Goal: Task Accomplishment & Management: Use online tool/utility

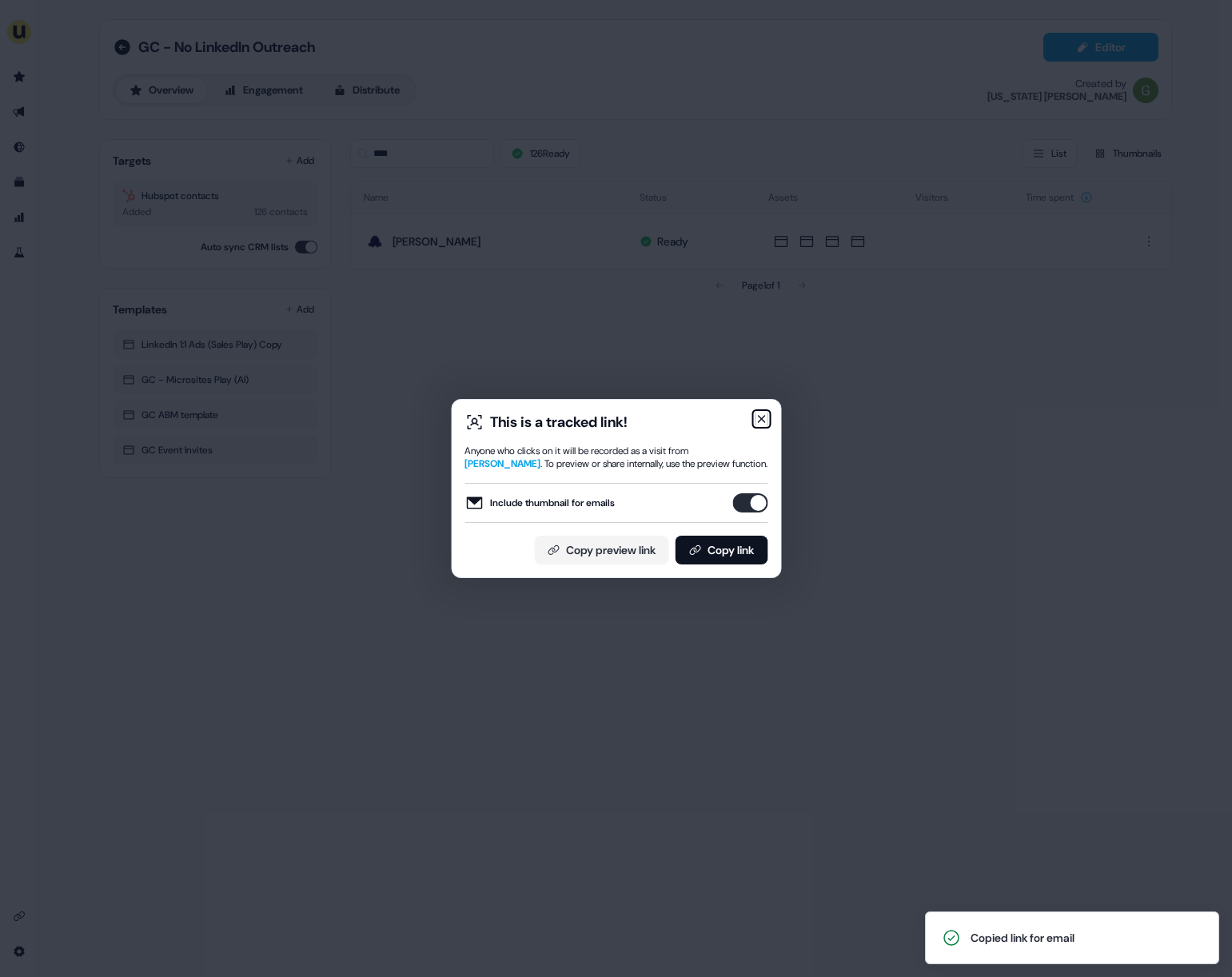
click at [759, 418] on icon "button" at bounding box center [761, 418] width 13 height 13
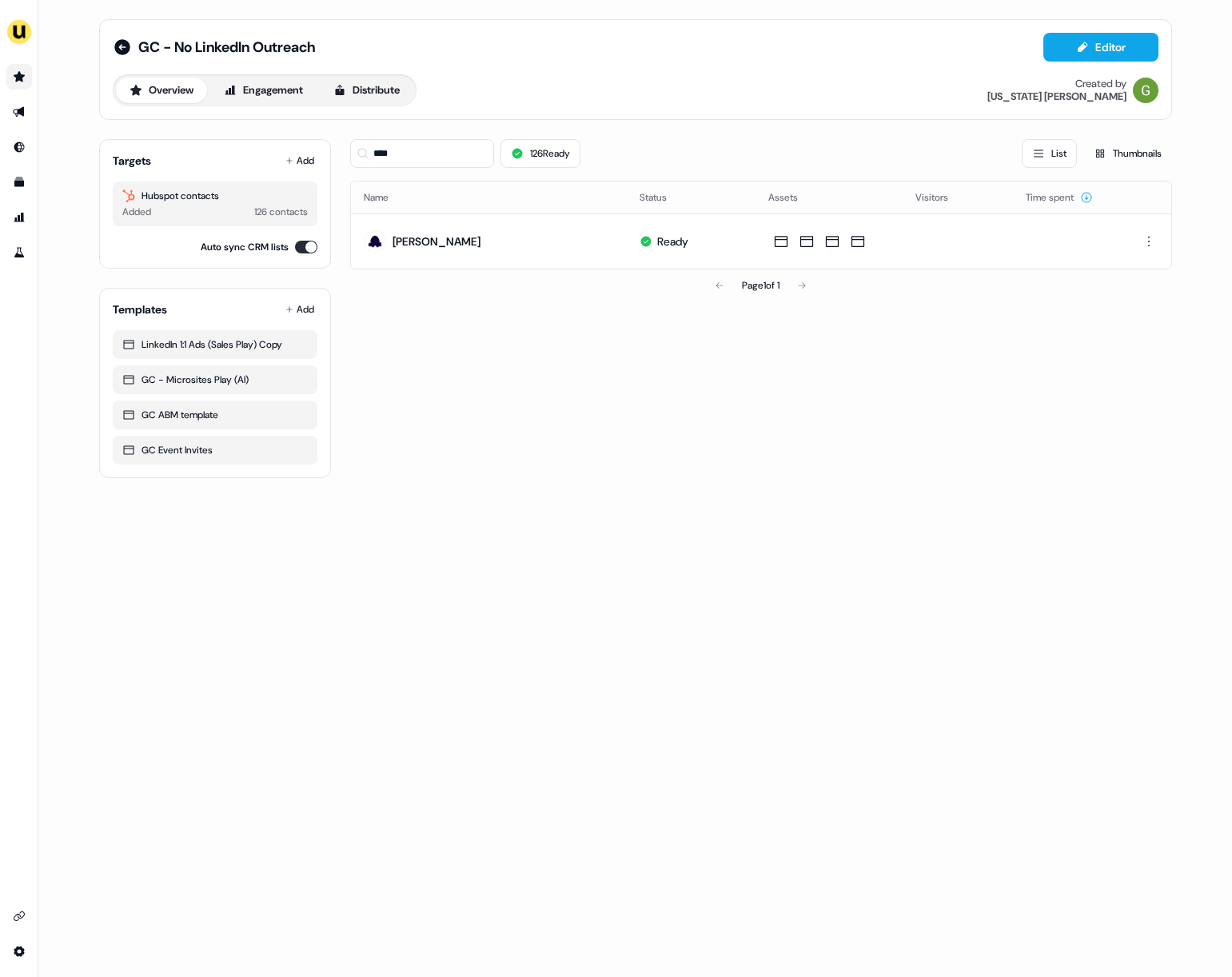
click at [22, 71] on link "Go to prospects" at bounding box center [19, 77] width 26 height 26
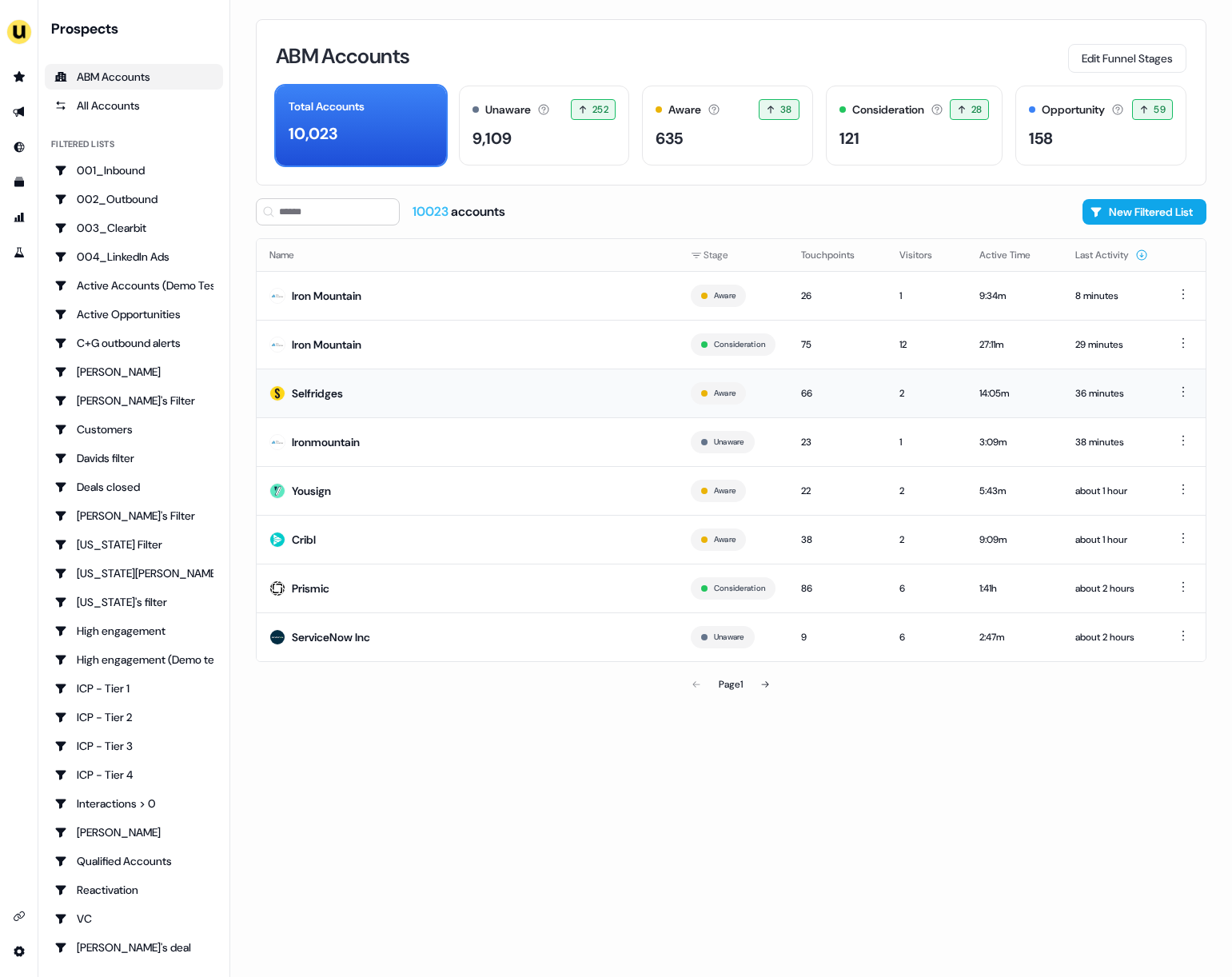
click at [420, 398] on td "Selfridges" at bounding box center [467, 393] width 421 height 49
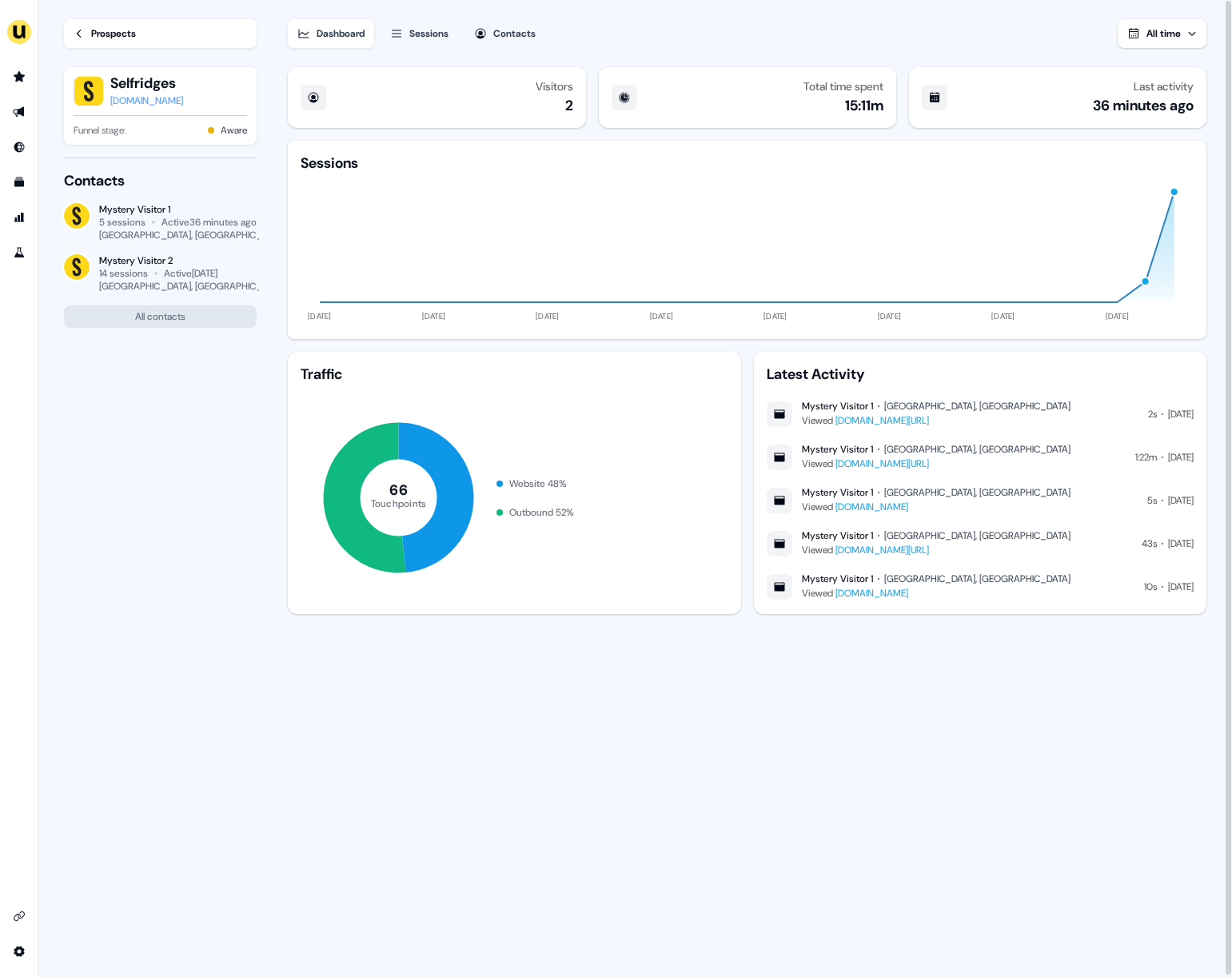
click at [439, 40] on div "Sessions" at bounding box center [429, 34] width 40 height 16
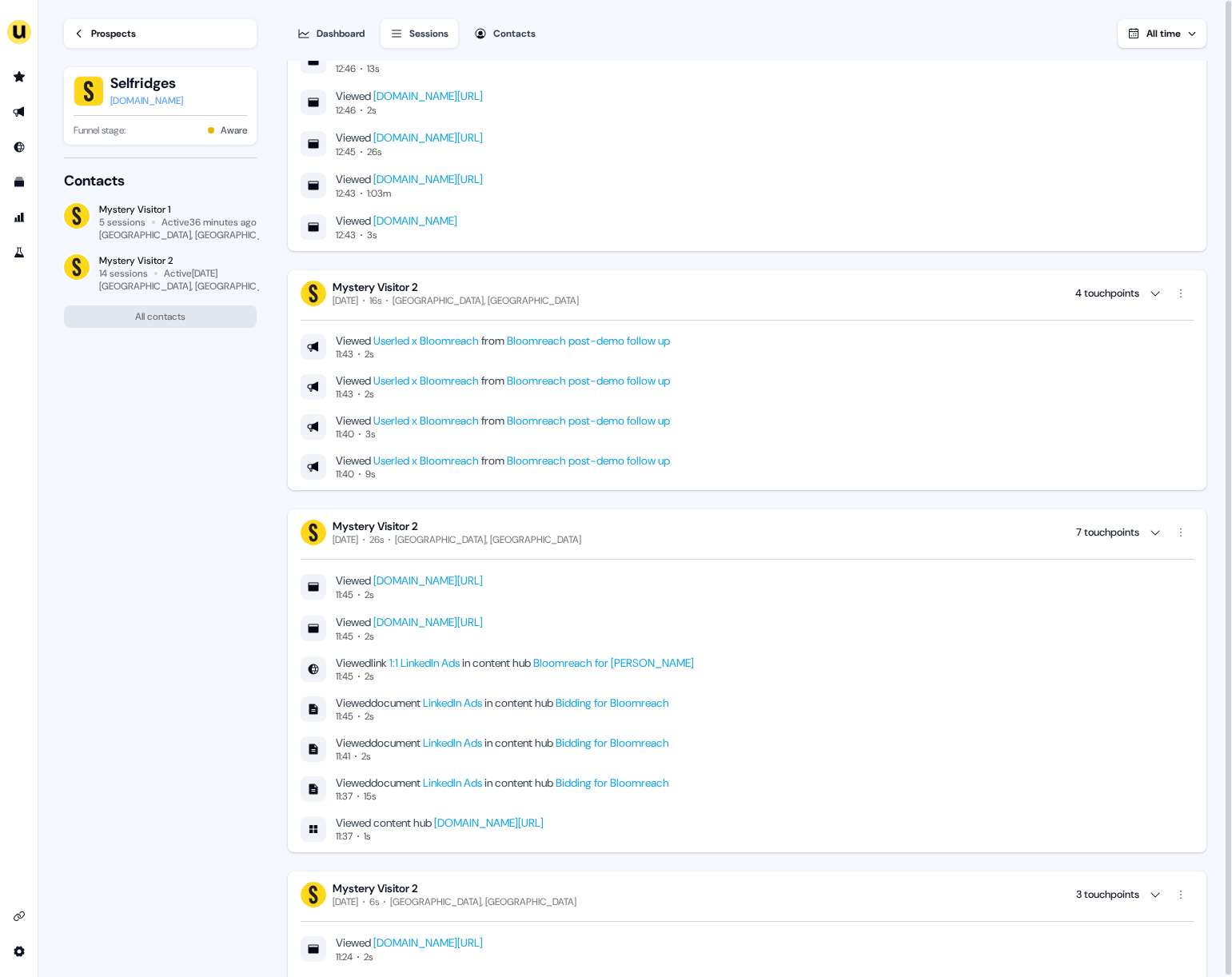
scroll to position [492, 0]
click at [86, 30] on link "Prospects" at bounding box center [160, 33] width 193 height 28
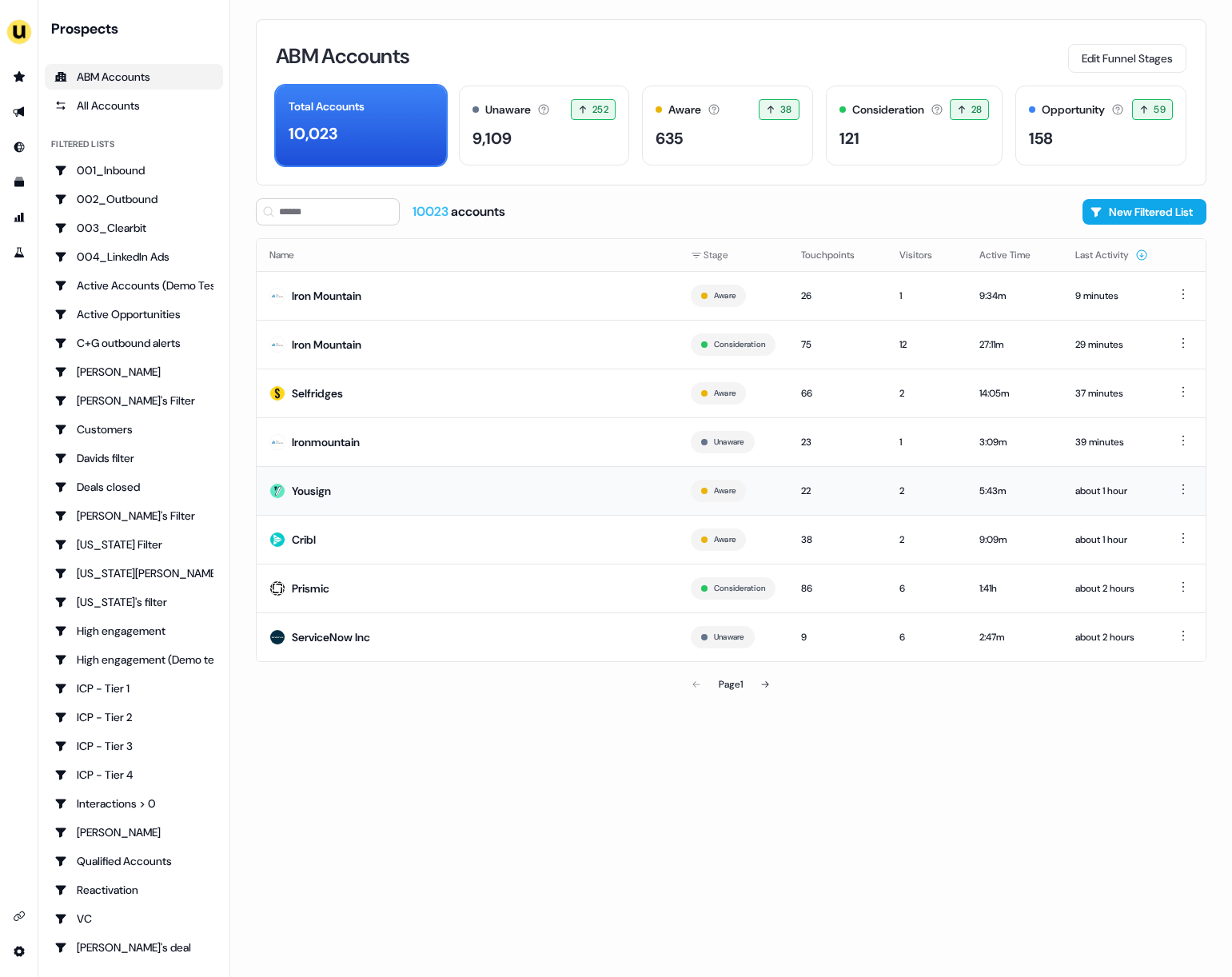
click at [424, 499] on td "Yousign" at bounding box center [467, 490] width 421 height 49
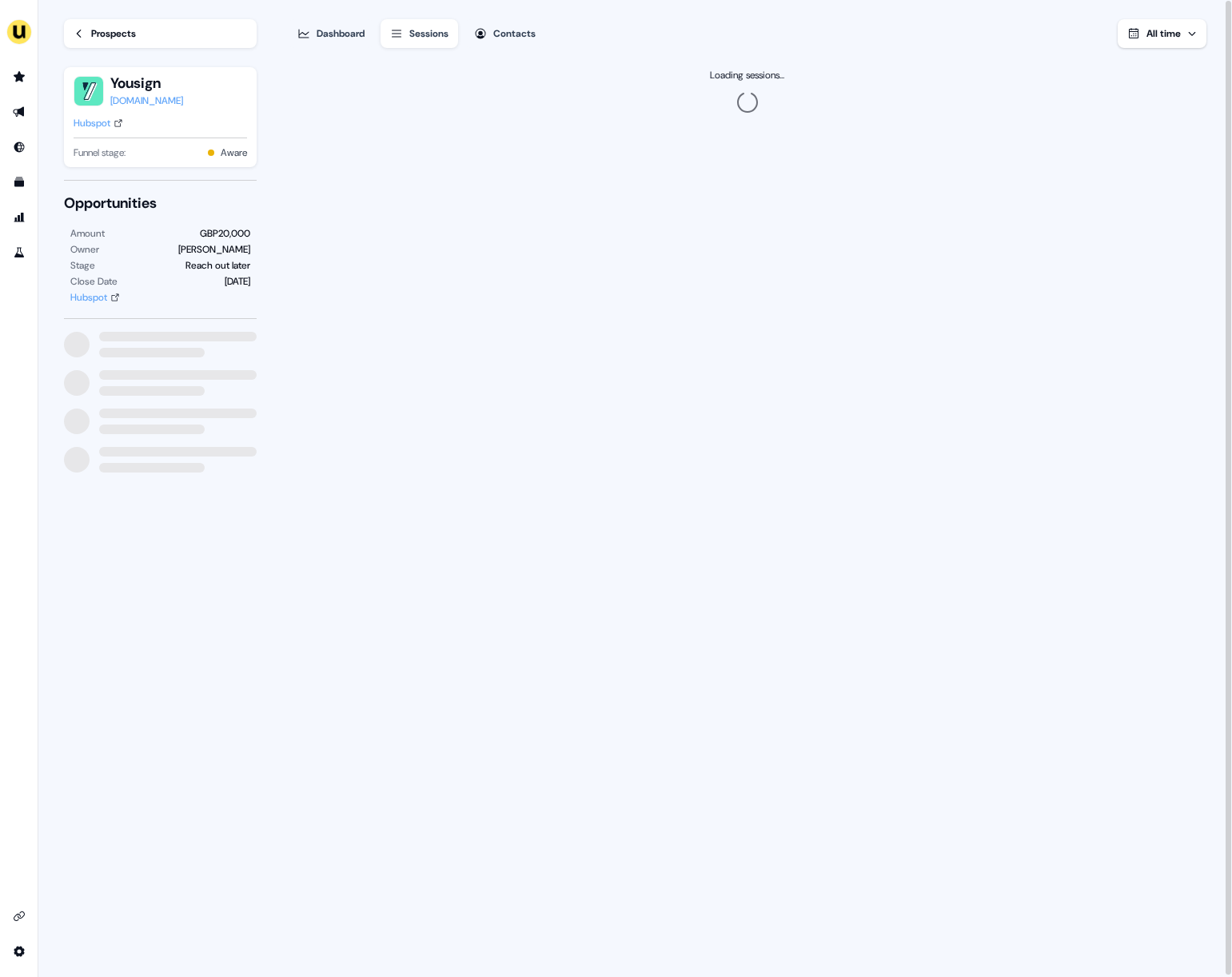
click at [102, 38] on div "Prospects" at bounding box center [114, 34] width 45 height 16
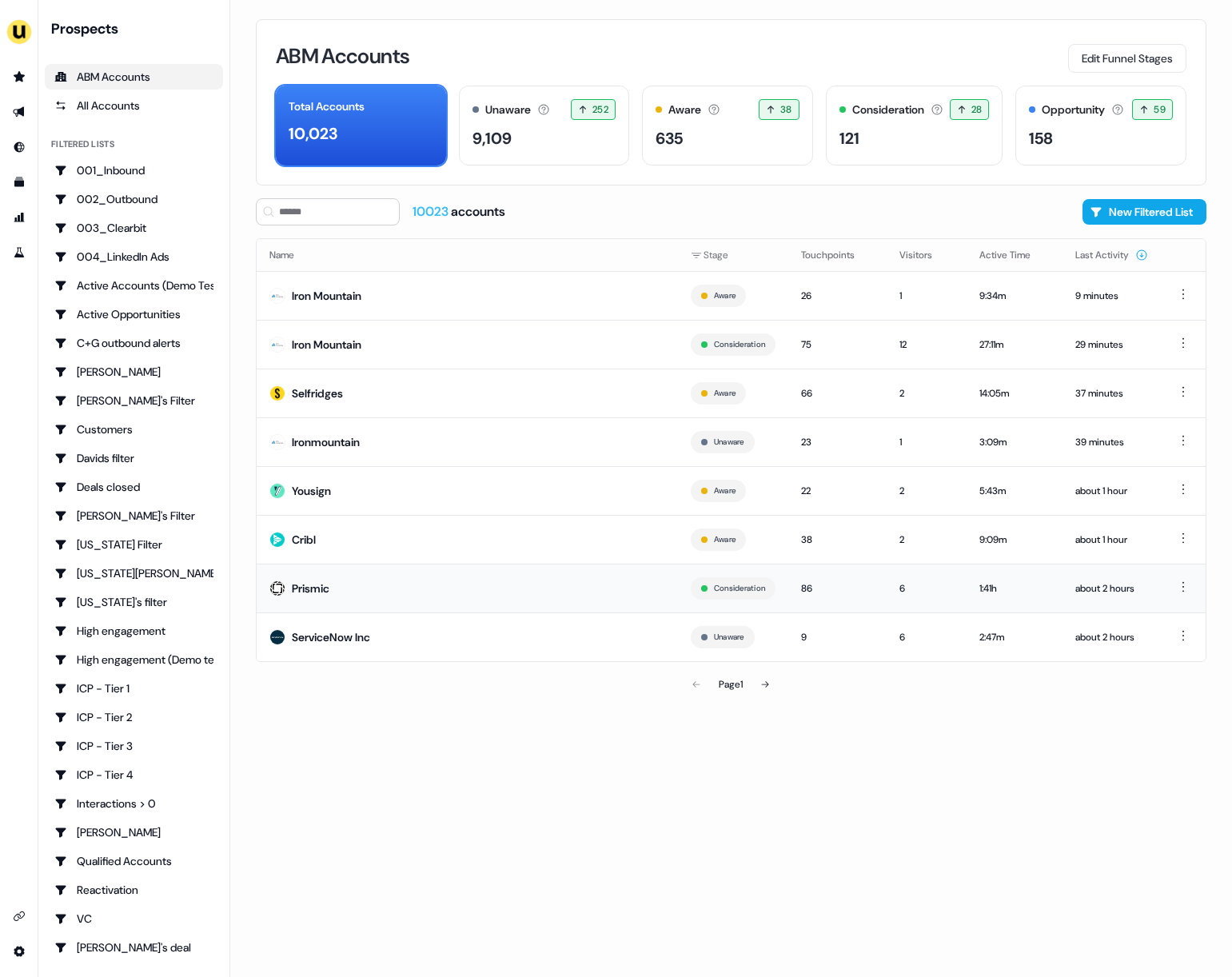
click at [548, 585] on td "Prismic" at bounding box center [467, 588] width 421 height 49
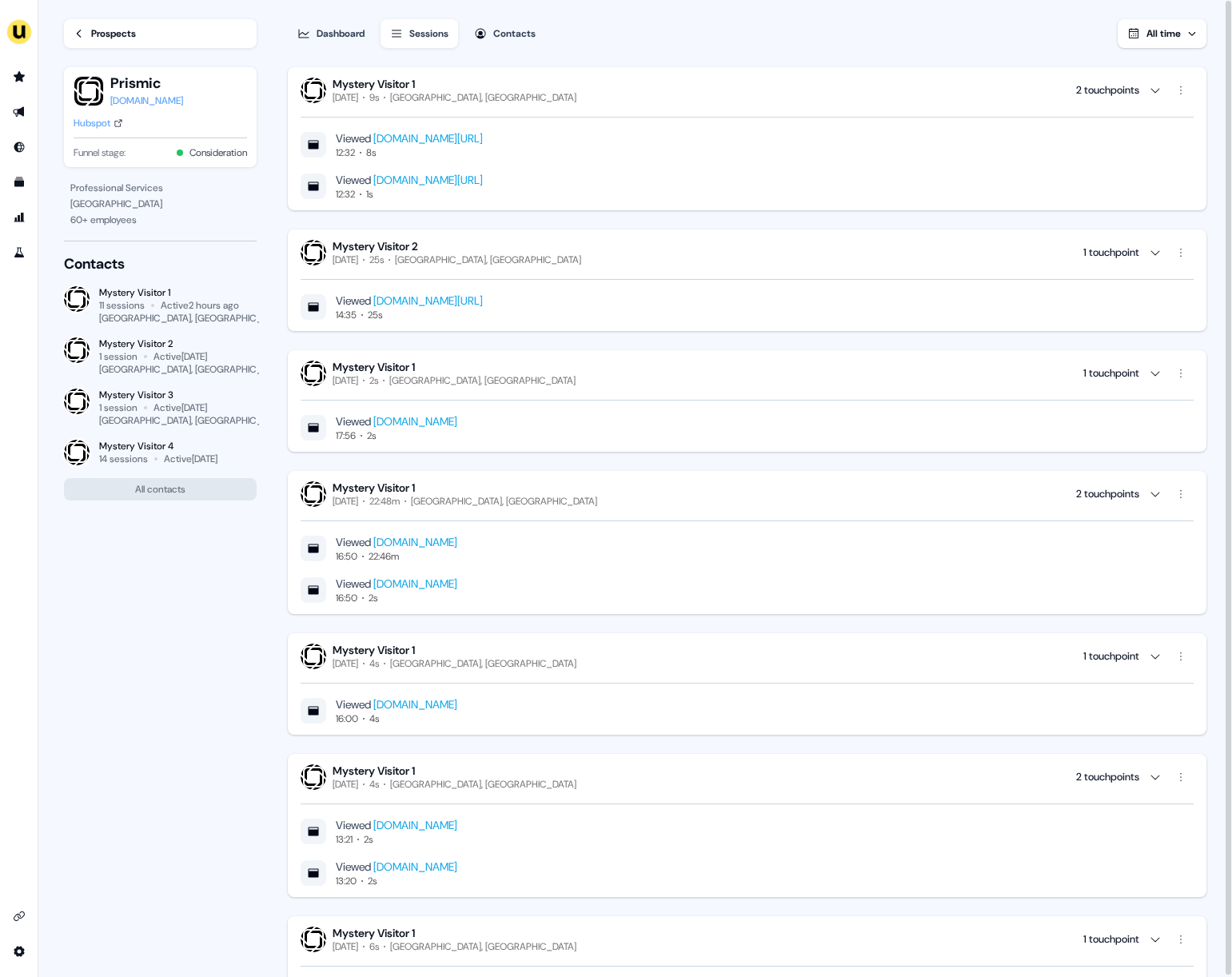
click at [344, 28] on div "Dashboard" at bounding box center [341, 34] width 48 height 16
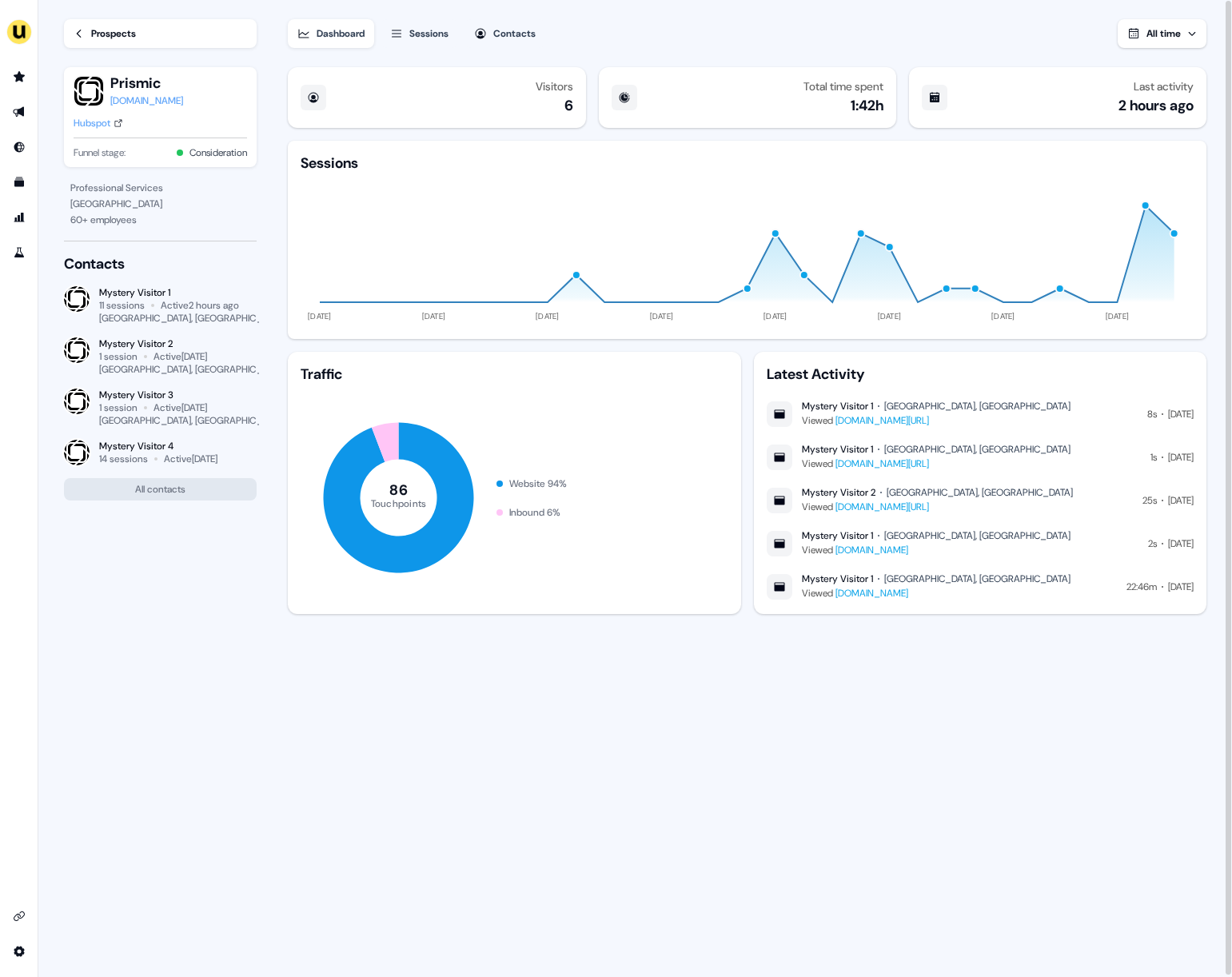
click at [106, 129] on div "Hubspot" at bounding box center [91, 123] width 37 height 16
click at [126, 100] on div "prismic.io" at bounding box center [146, 101] width 73 height 16
click at [105, 35] on div "Prospects" at bounding box center [114, 34] width 45 height 16
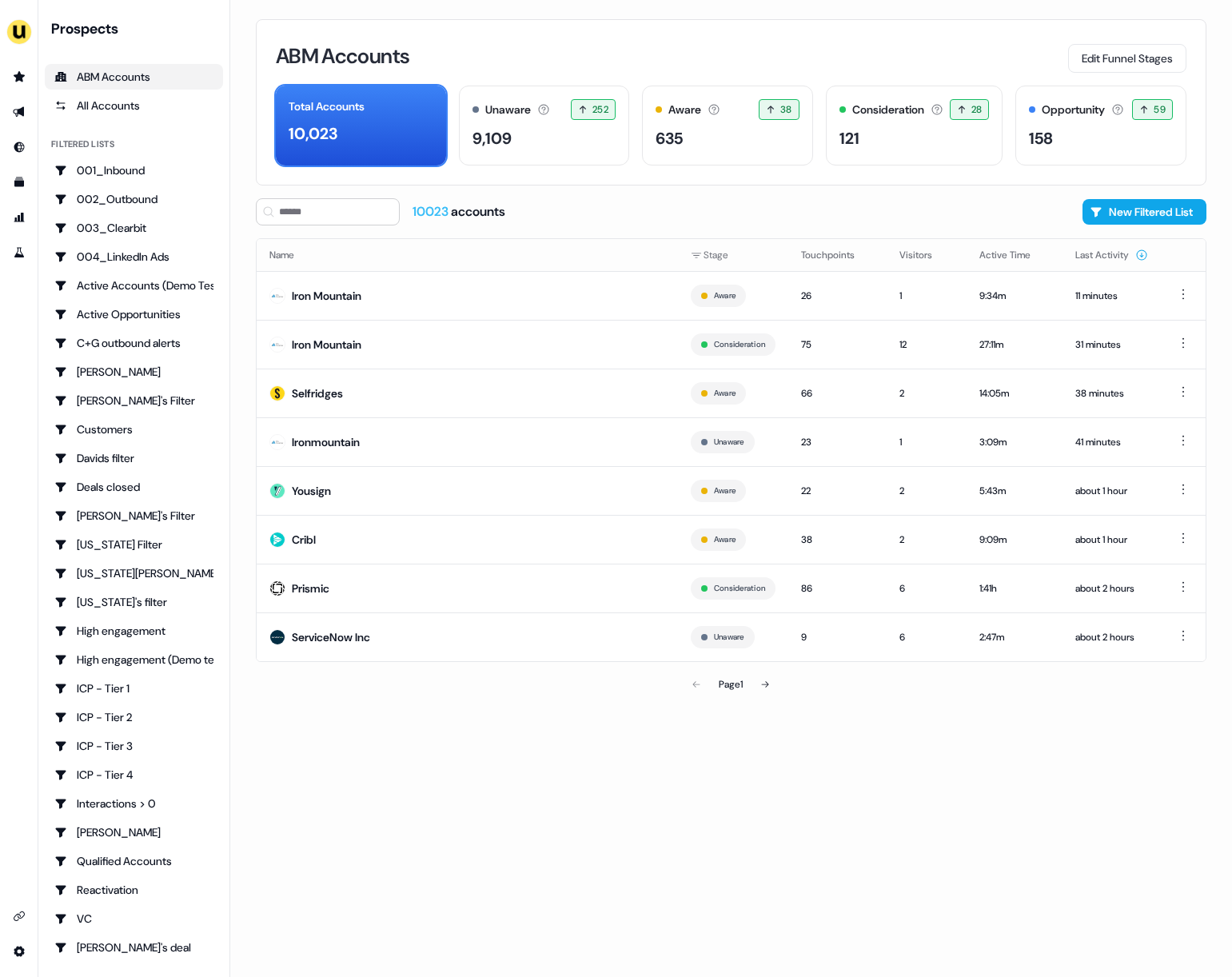
click at [459, 661] on div "Name Stage Touchpoints Visitors Active Time Last Activity Iron Mountain Aware 2…" at bounding box center [731, 450] width 950 height 424
click at [772, 671] on button at bounding box center [765, 683] width 32 height 32
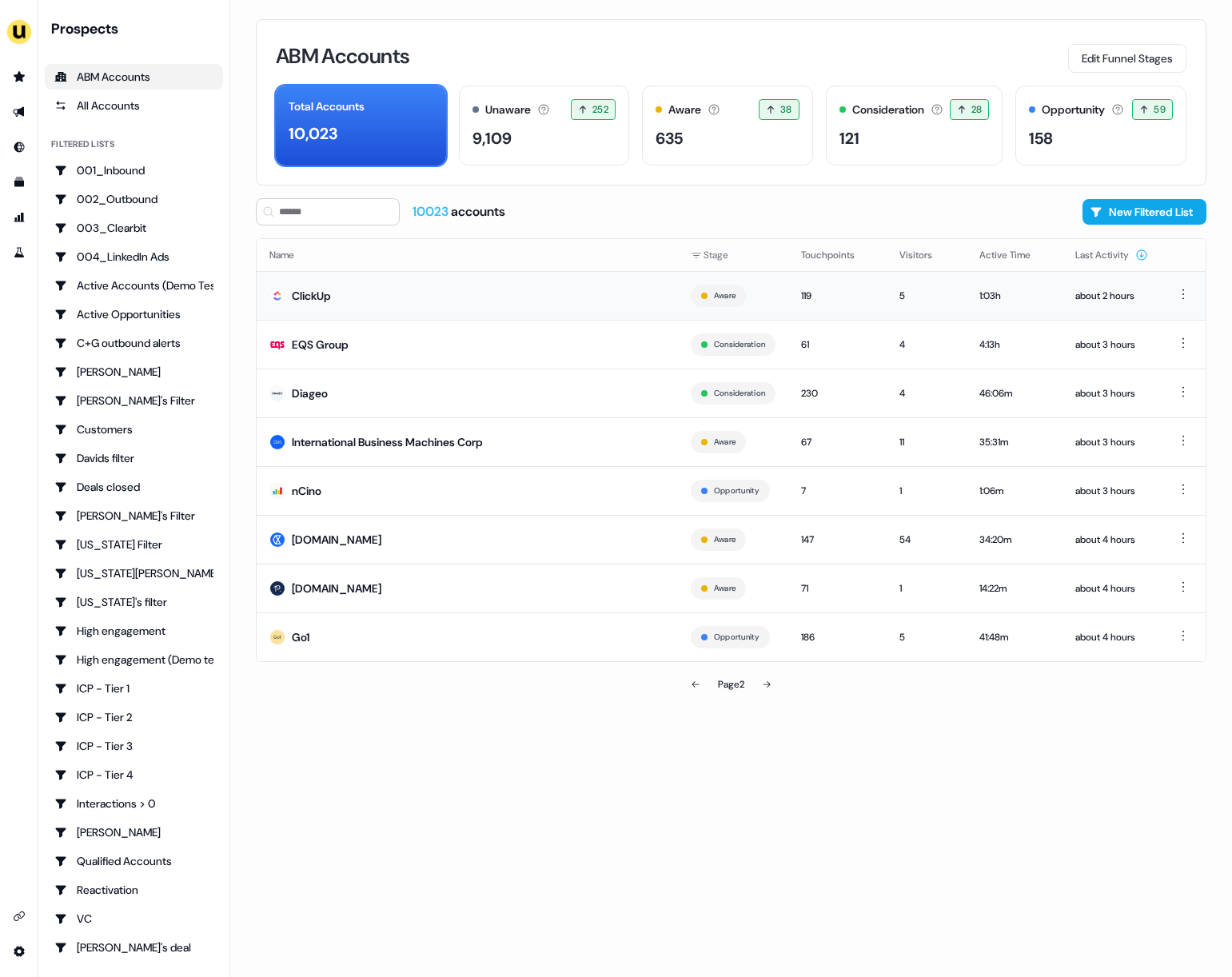
click at [555, 304] on td "ClickUp" at bounding box center [467, 295] width 421 height 49
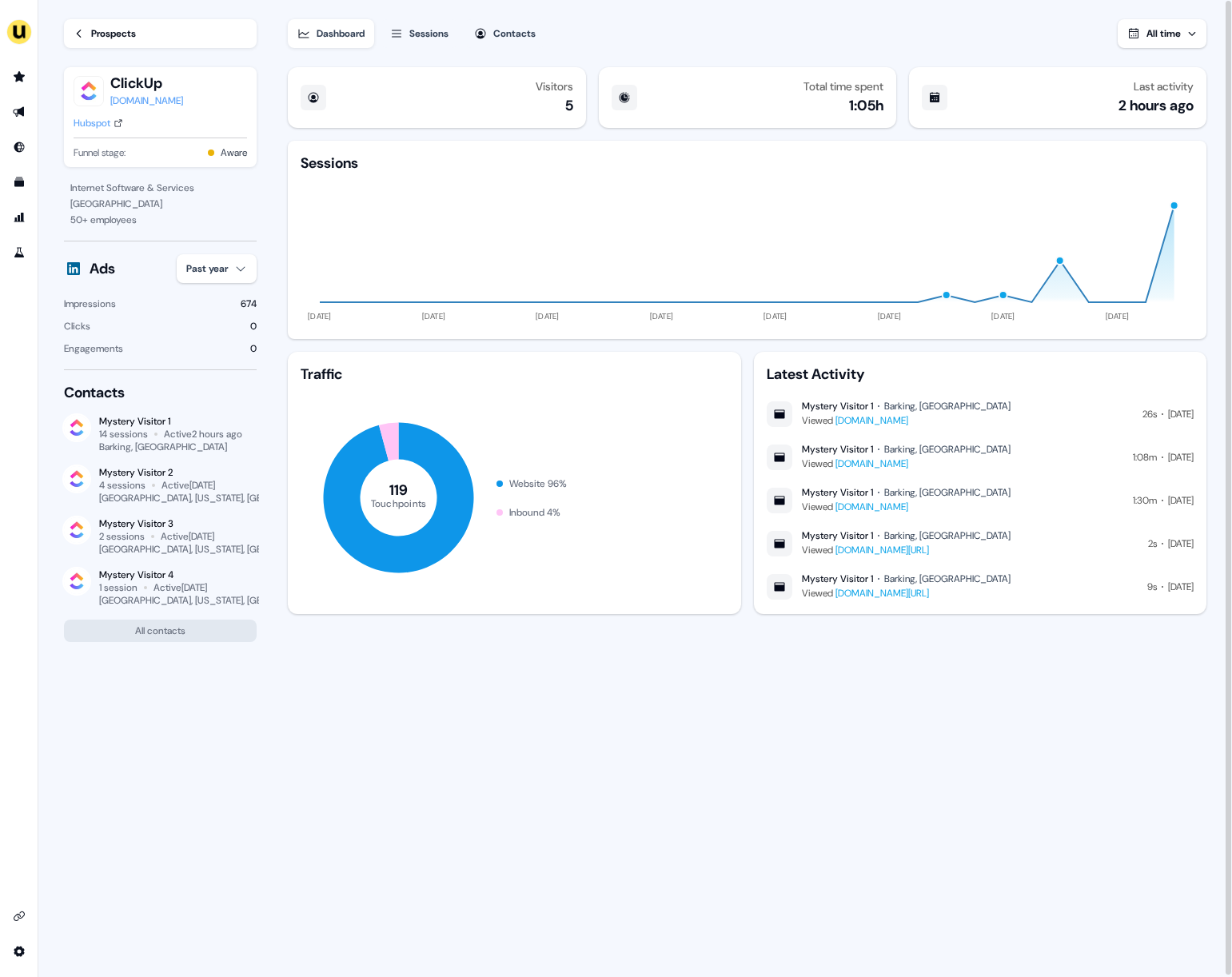
click at [158, 108] on div "clickup.com" at bounding box center [146, 101] width 73 height 16
click at [103, 127] on div "Hubspot" at bounding box center [91, 123] width 37 height 16
click at [95, 15] on div "Prospects ClickUp clickup.com Hubspot Funnel stage: Aware" at bounding box center [160, 90] width 193 height 180
click at [102, 37] on div "Prospects" at bounding box center [114, 34] width 45 height 16
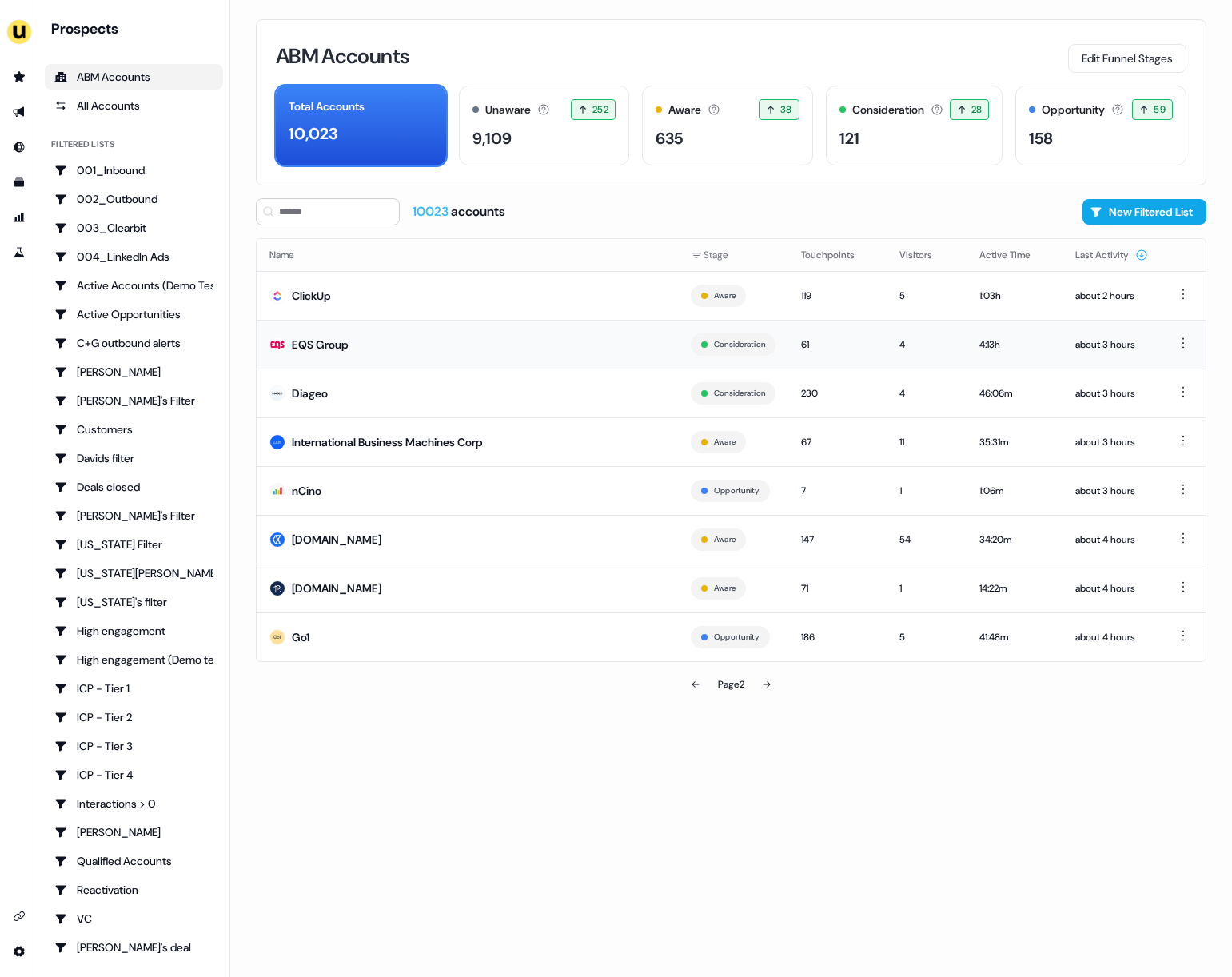
click at [320, 363] on td "EQS Group" at bounding box center [467, 343] width 421 height 49
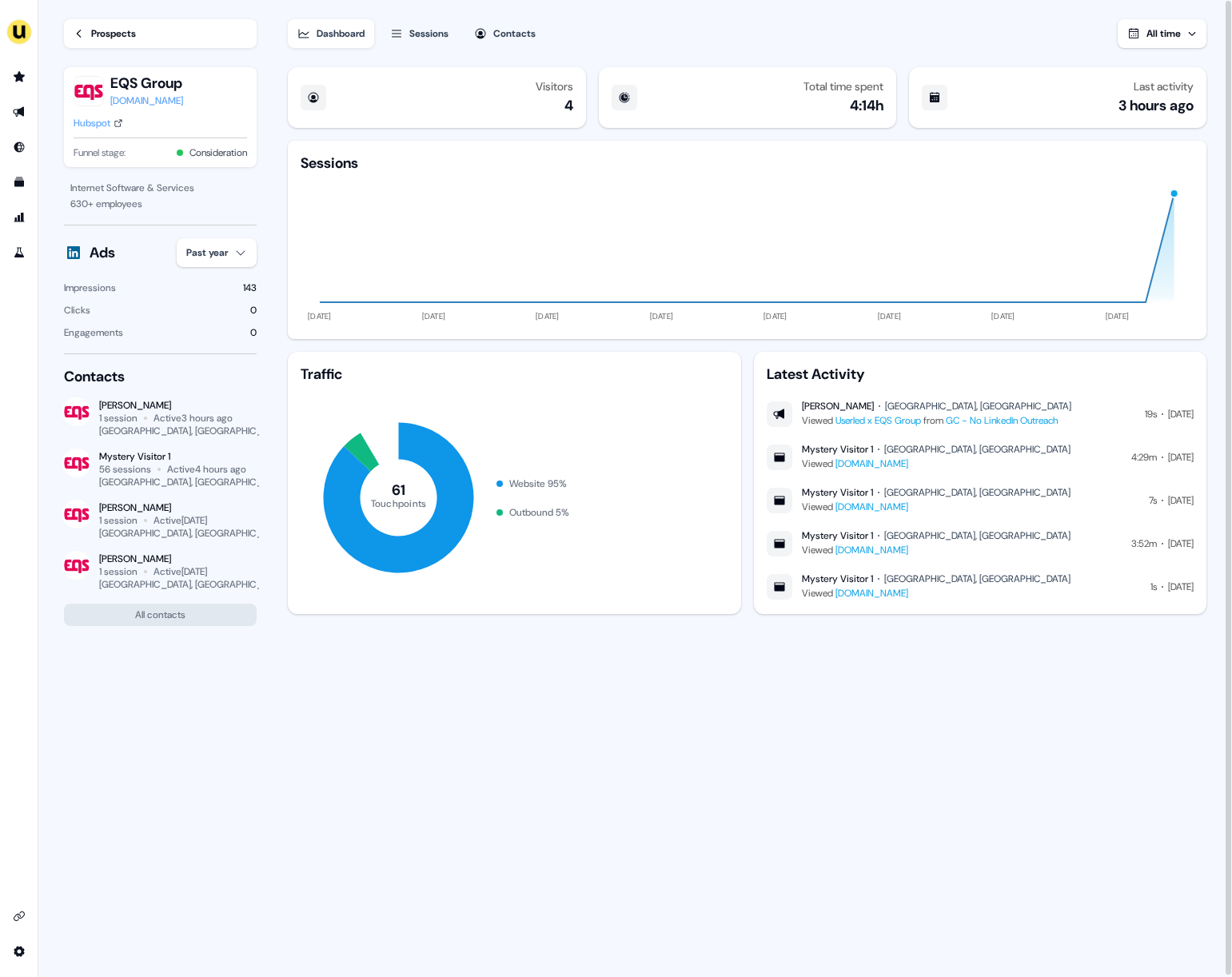
click at [432, 30] on div "Sessions" at bounding box center [429, 34] width 40 height 16
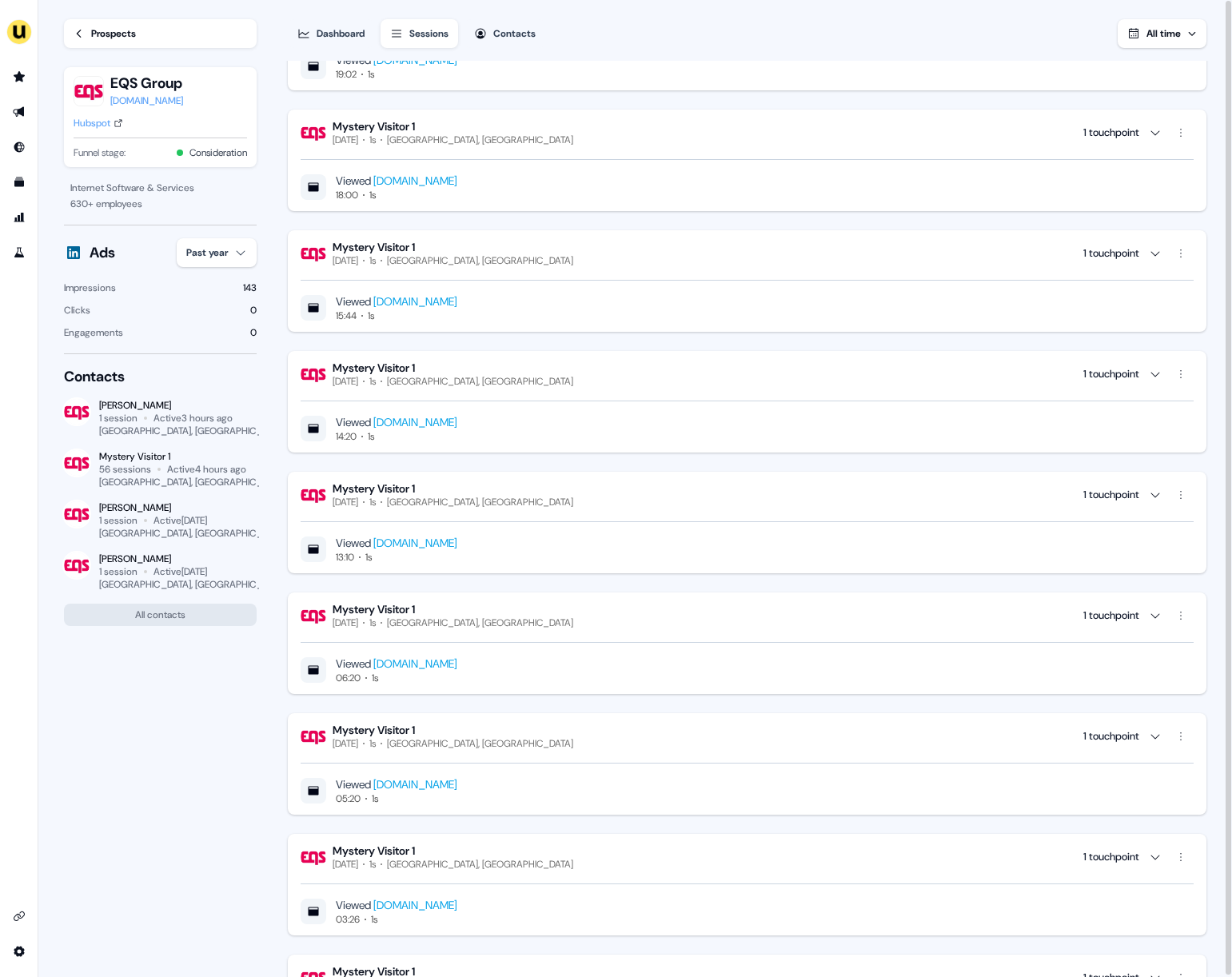
scroll to position [662, 0]
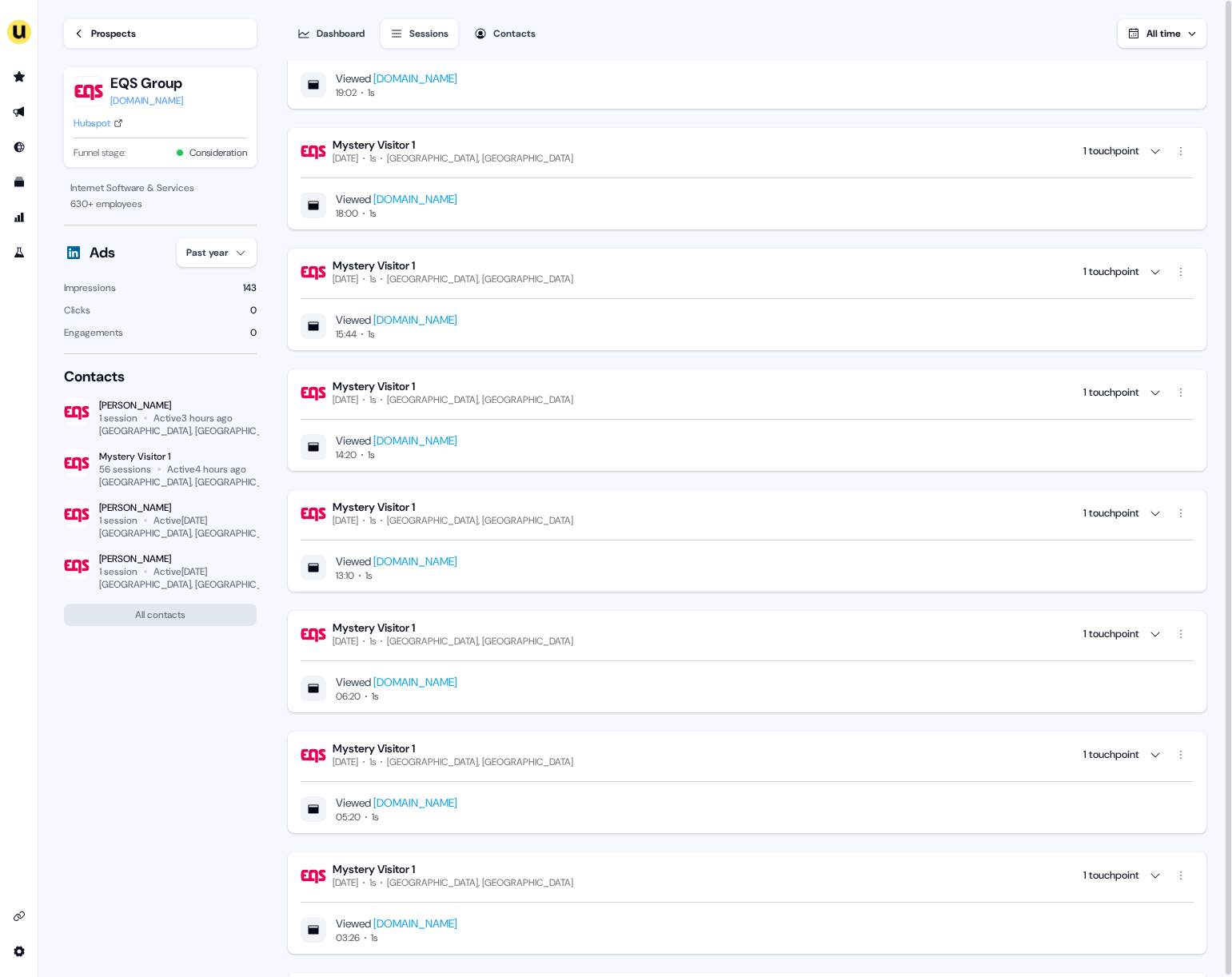
click at [79, 42] on link "Prospects" at bounding box center [160, 33] width 193 height 28
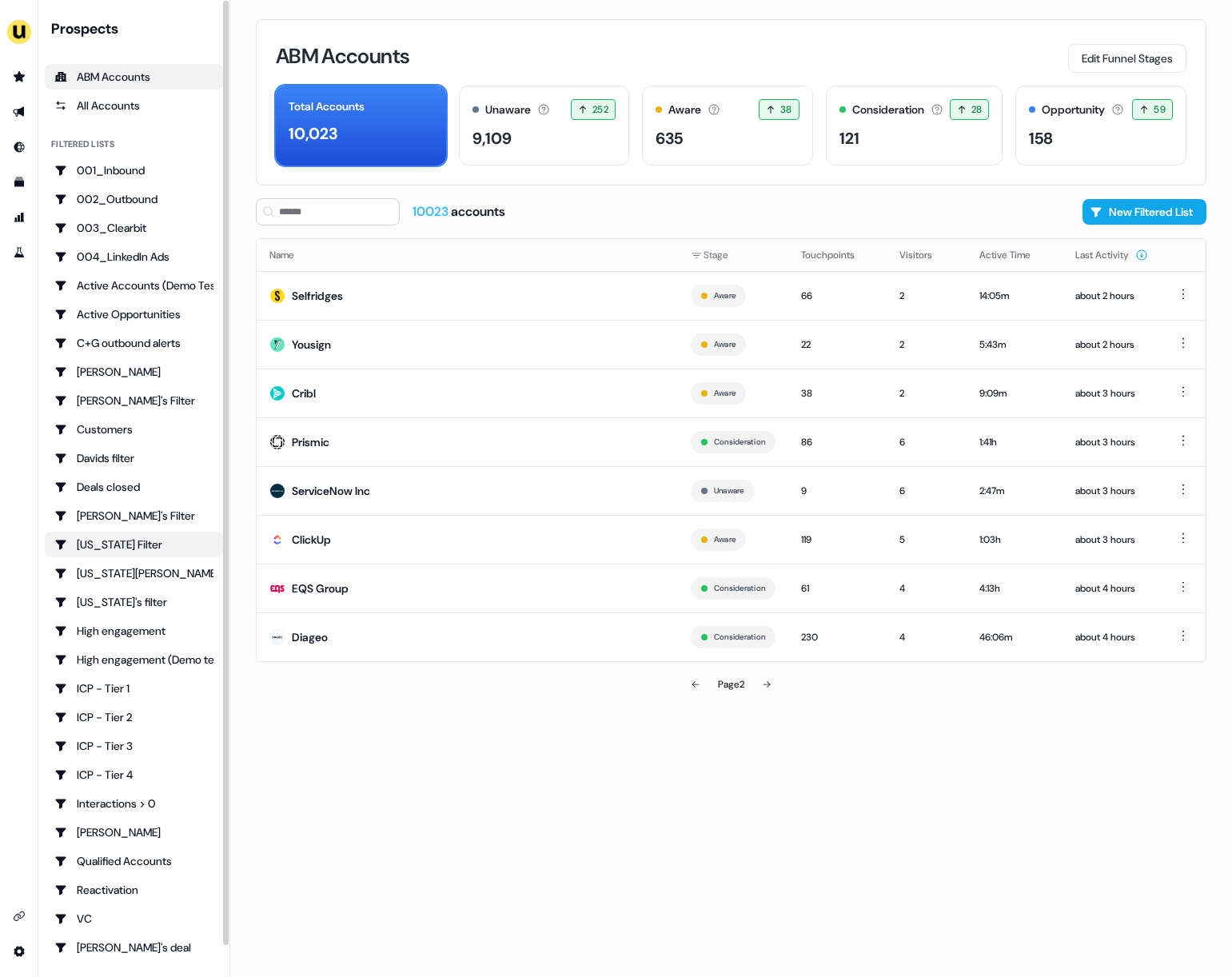
click at [121, 544] on div "[US_STATE] Filter" at bounding box center [133, 544] width 159 height 16
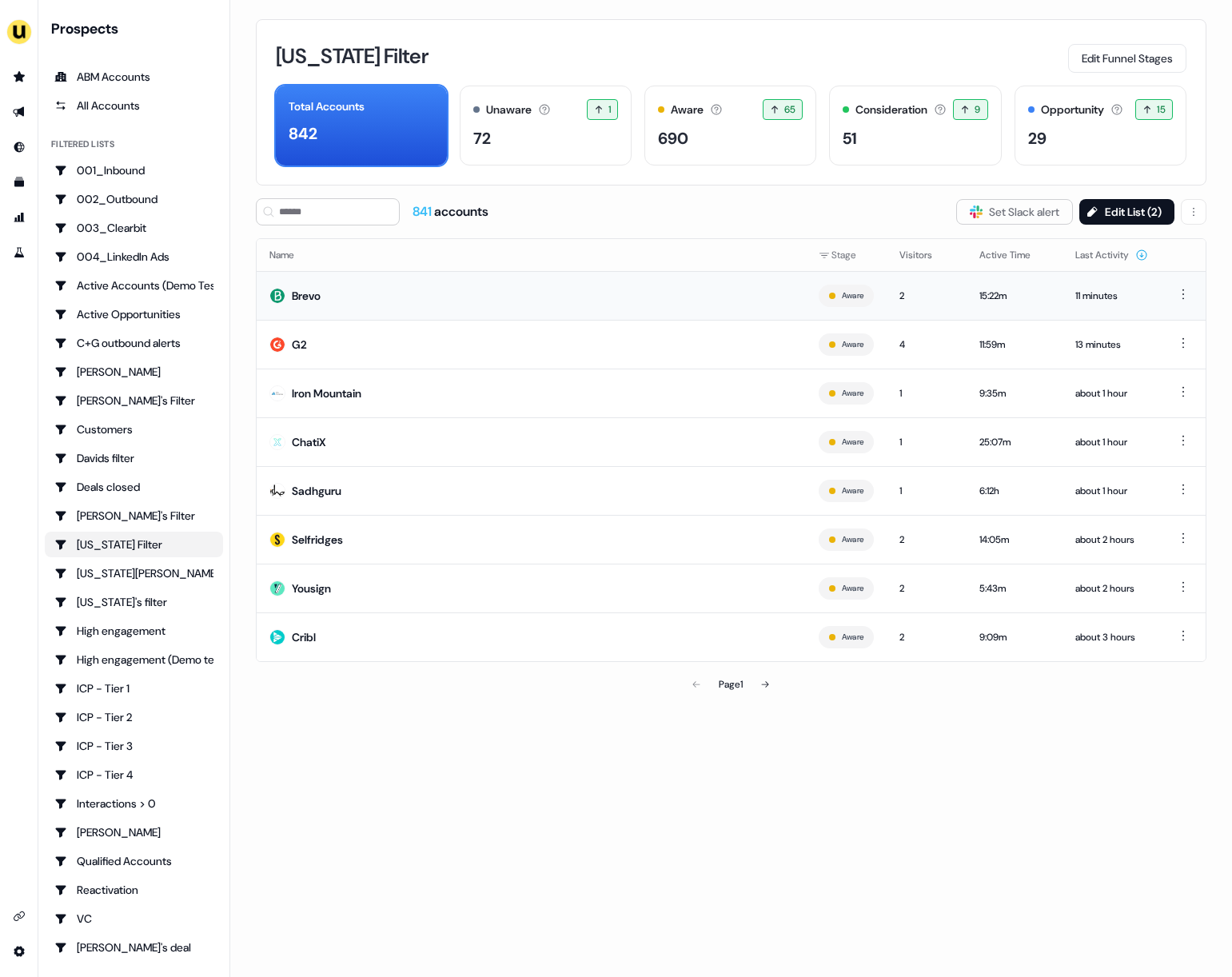
click at [396, 304] on td "Brevo" at bounding box center [531, 295] width 549 height 49
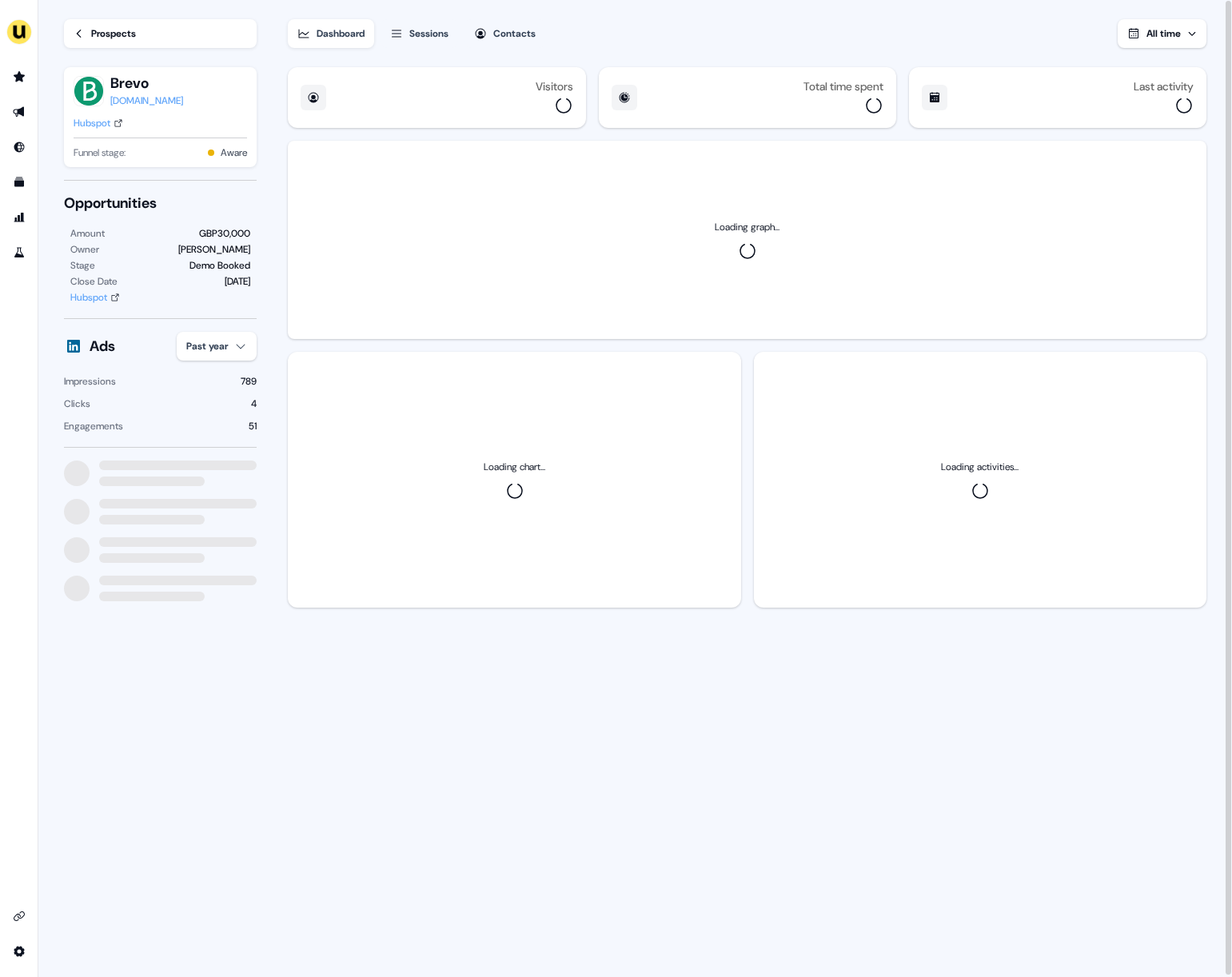
click at [113, 28] on div "Prospects" at bounding box center [114, 34] width 45 height 16
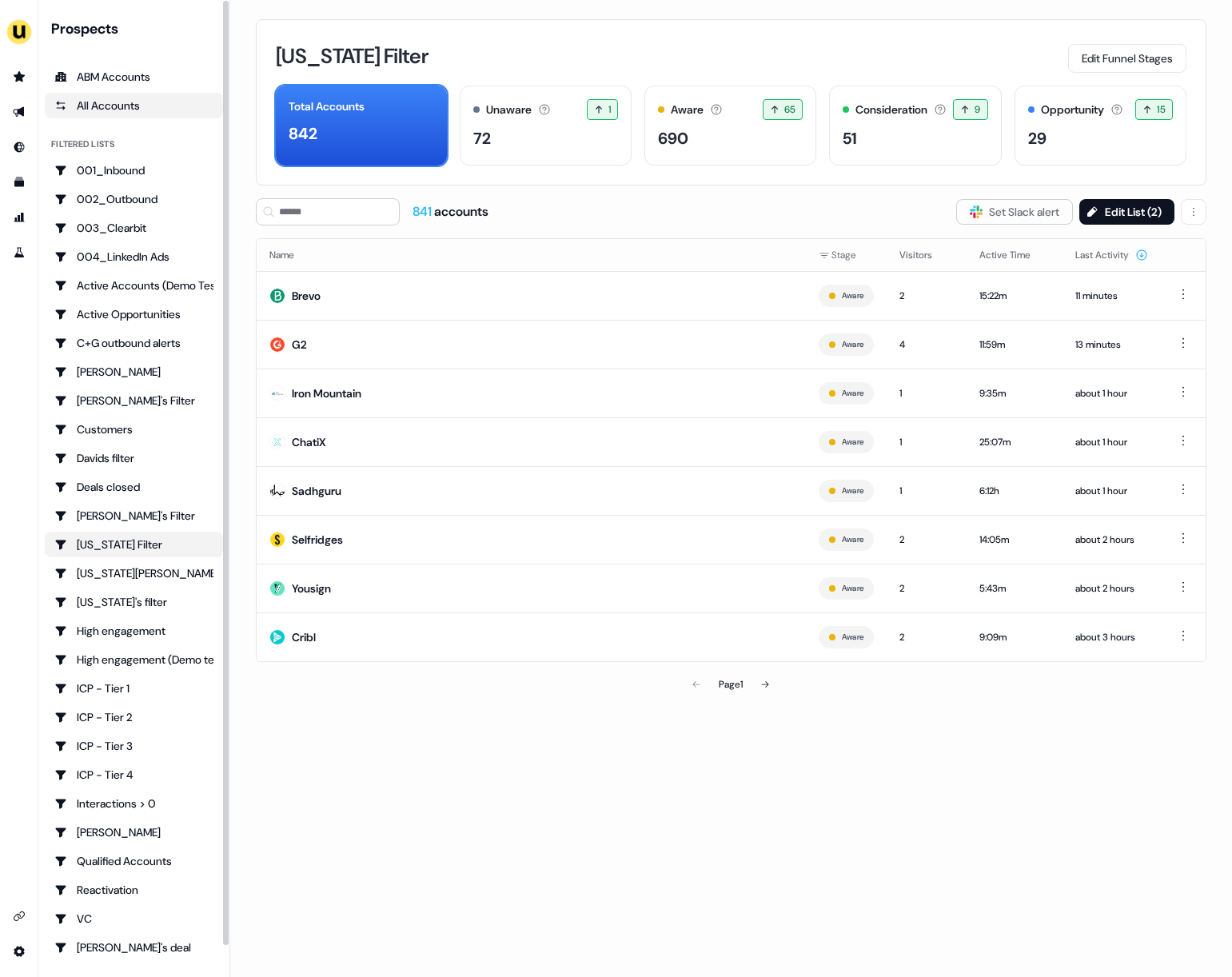
click at [133, 108] on div "All Accounts" at bounding box center [133, 105] width 159 height 16
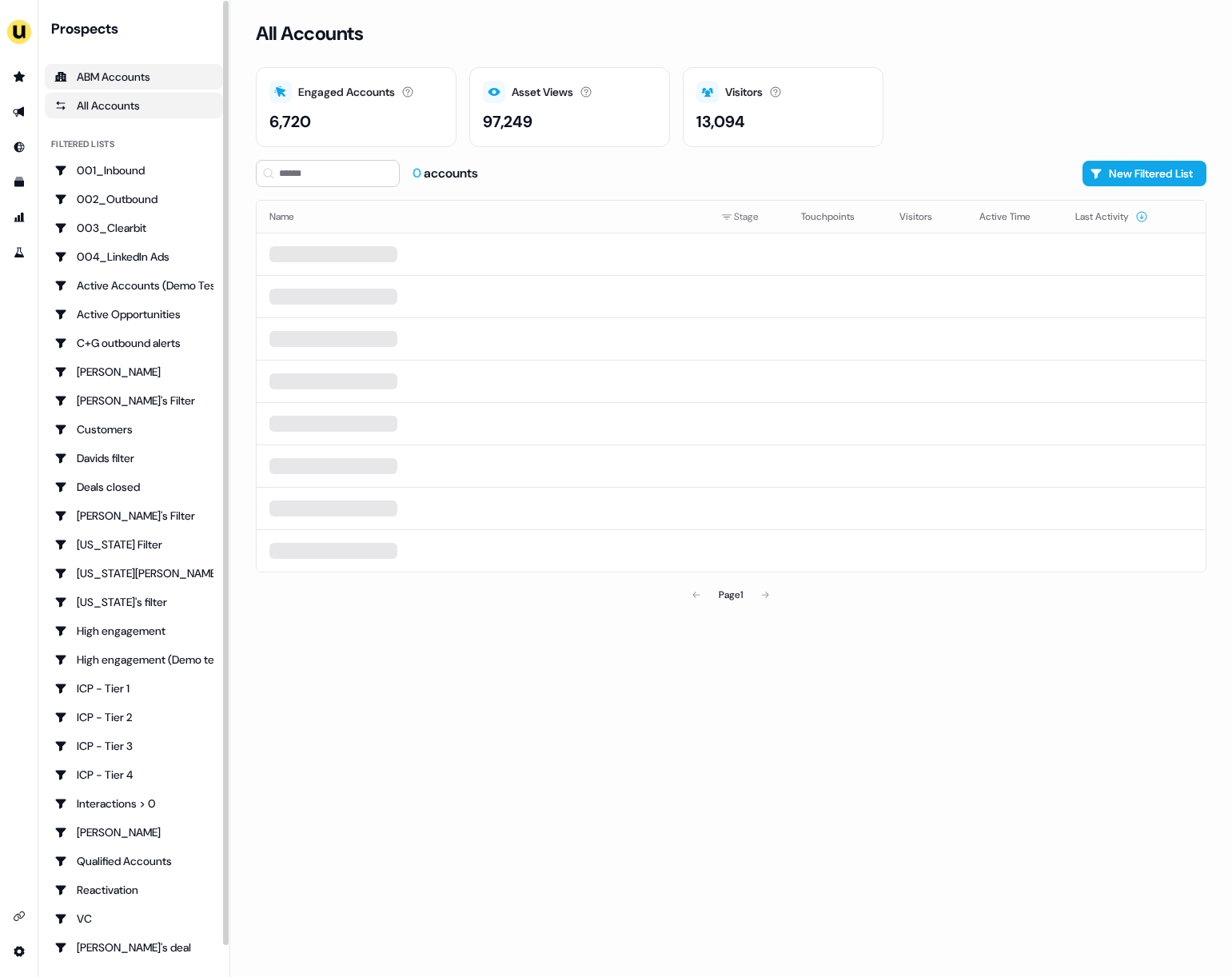
click at [129, 65] on link "ABM Accounts" at bounding box center [133, 77] width 178 height 26
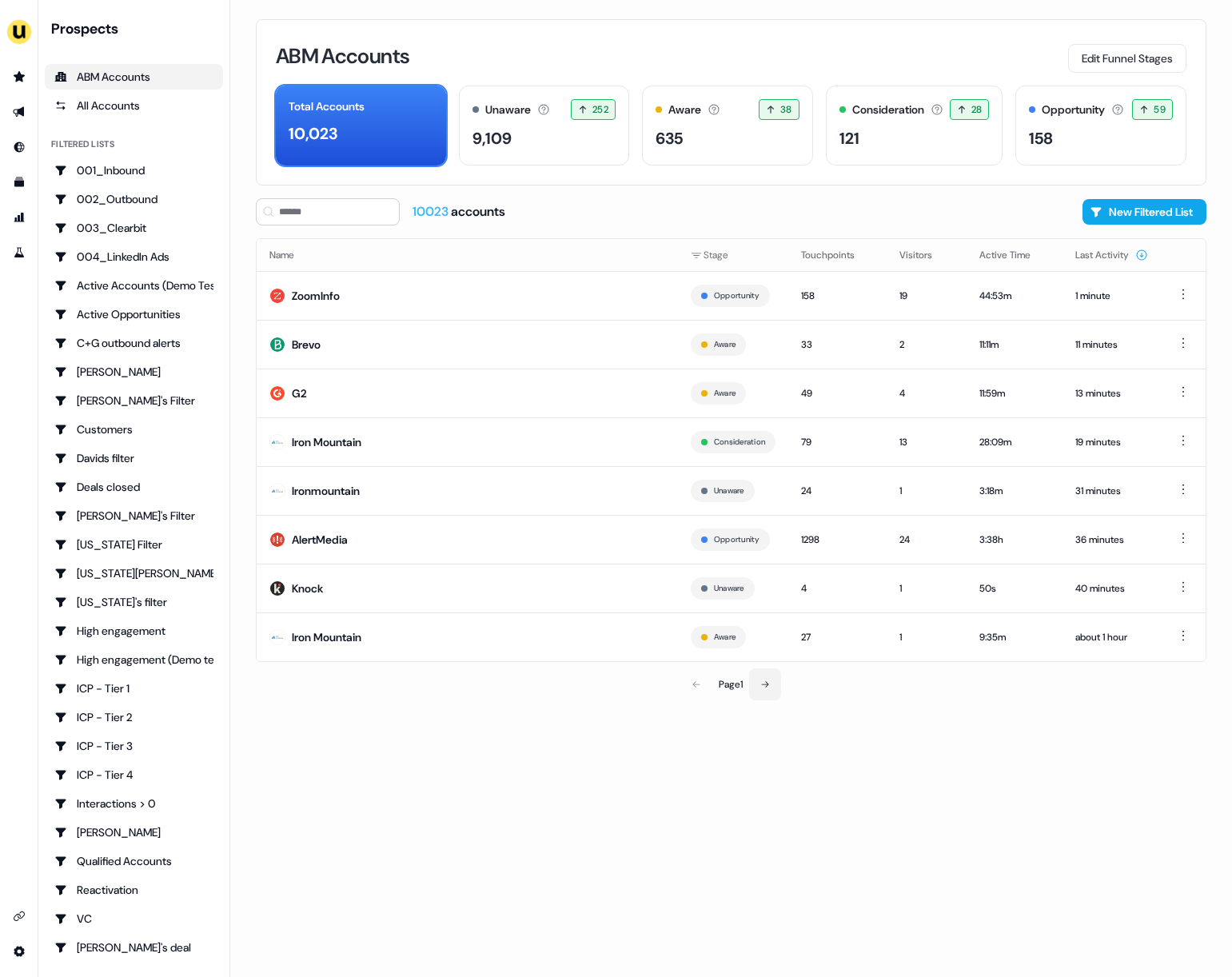
click at [781, 692] on button at bounding box center [765, 683] width 32 height 32
click at [702, 689] on button at bounding box center [695, 683] width 32 height 32
click at [764, 689] on button at bounding box center [765, 683] width 32 height 32
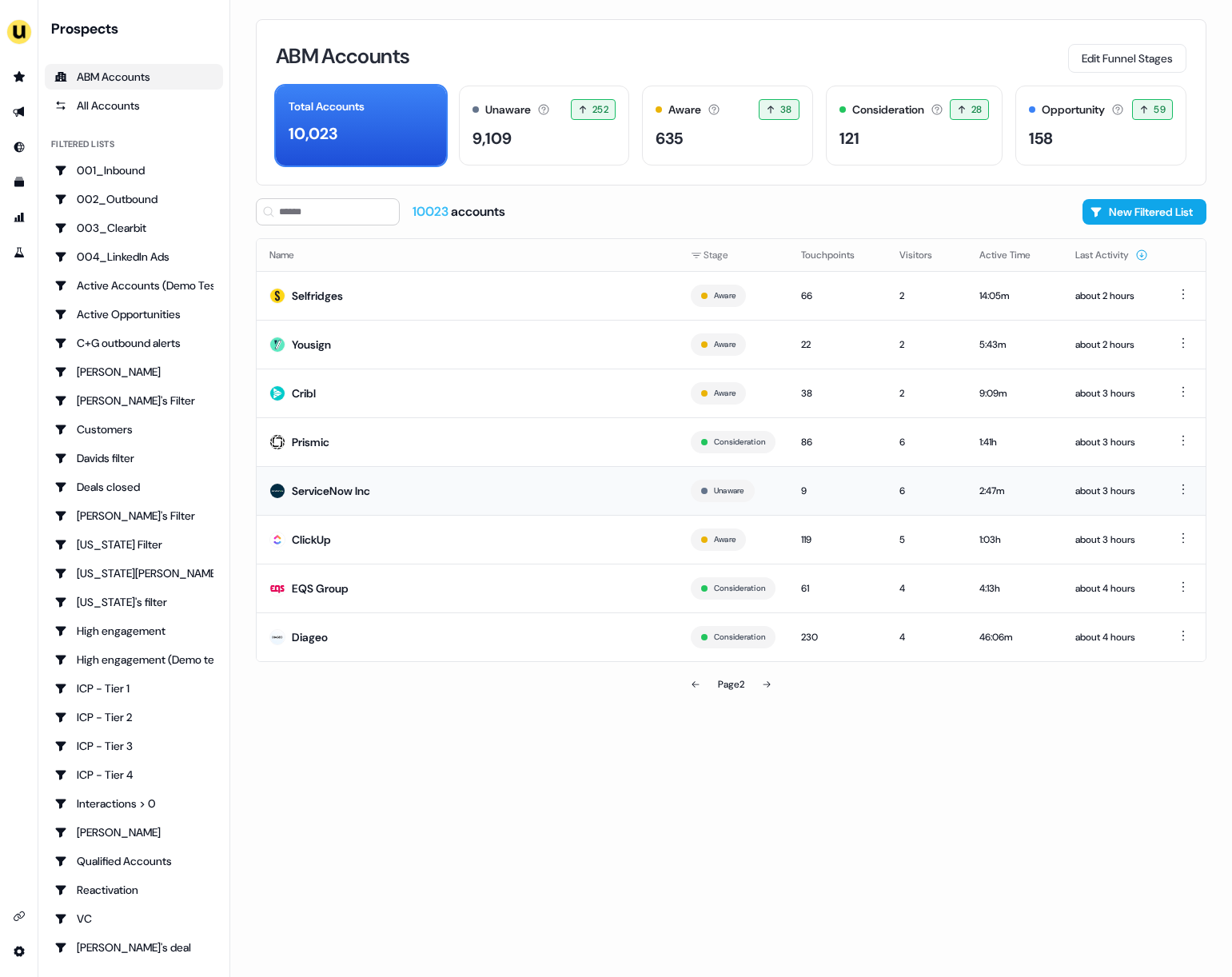
click at [339, 489] on div "ServiceNow Inc" at bounding box center [331, 491] width 78 height 16
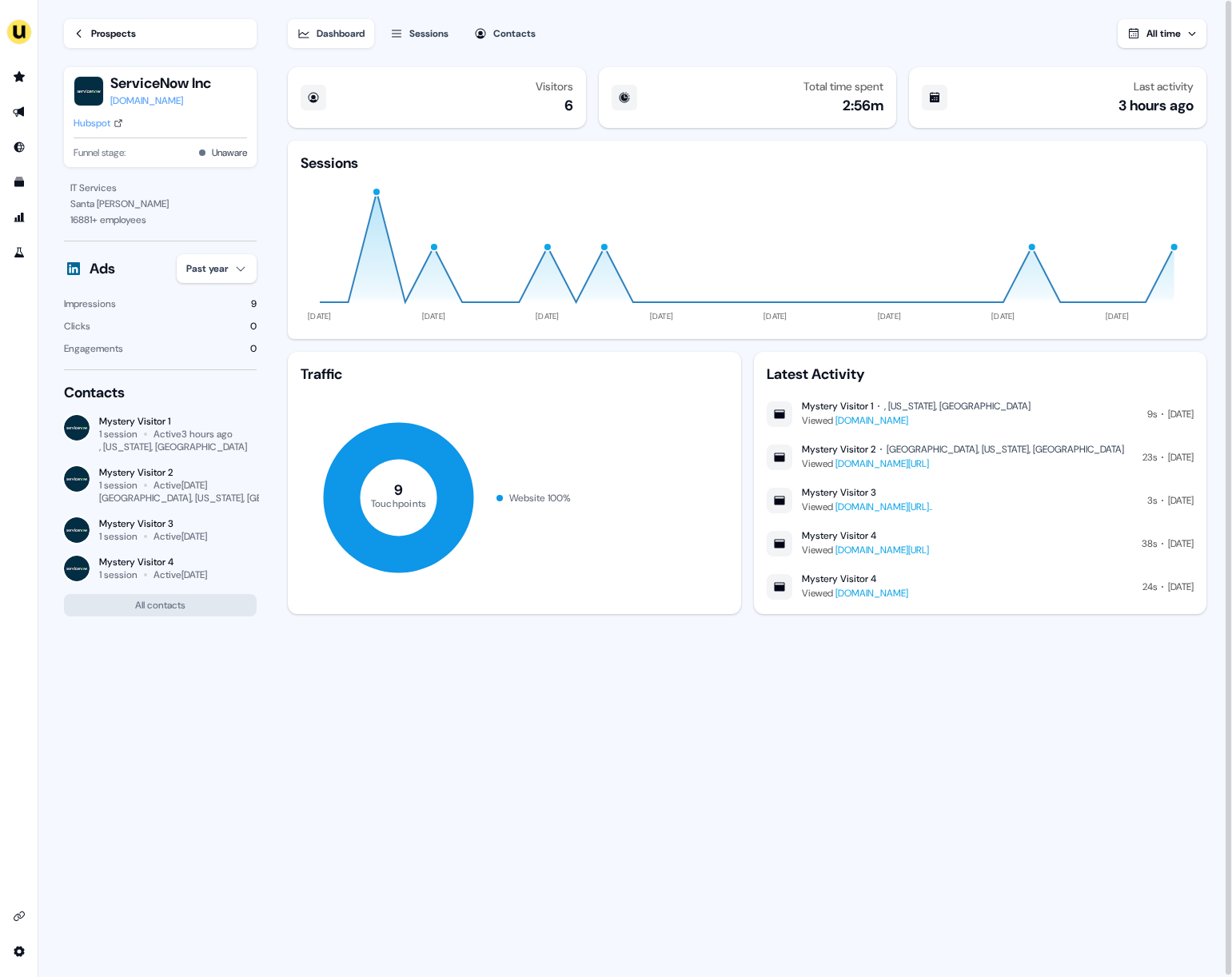
click at [422, 32] on div "Sessions" at bounding box center [429, 34] width 40 height 16
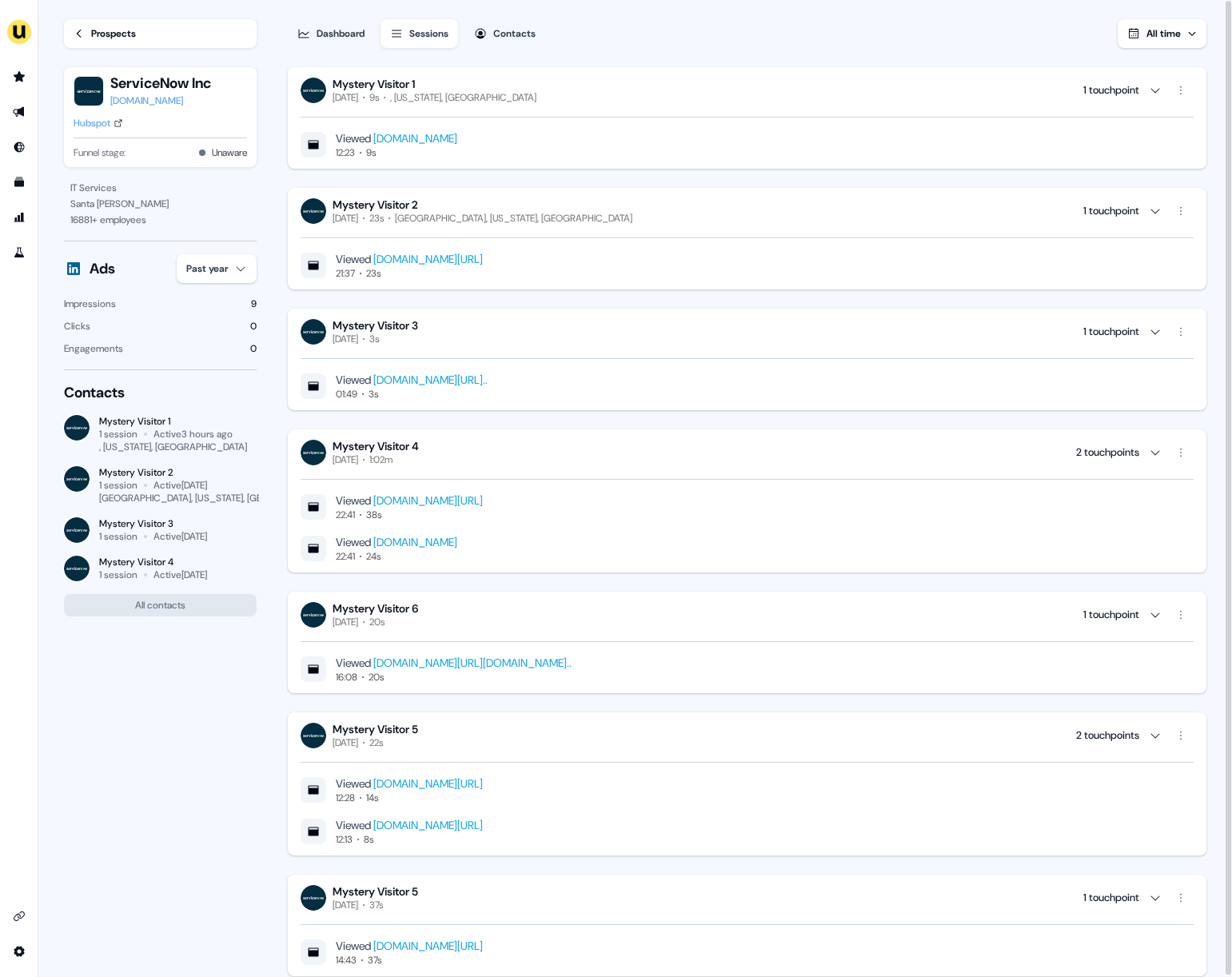
click at [535, 459] on div "Mystery Visitor 4 [DATE] 1:02m 2 touchpoints" at bounding box center [746, 453] width 893 height 28
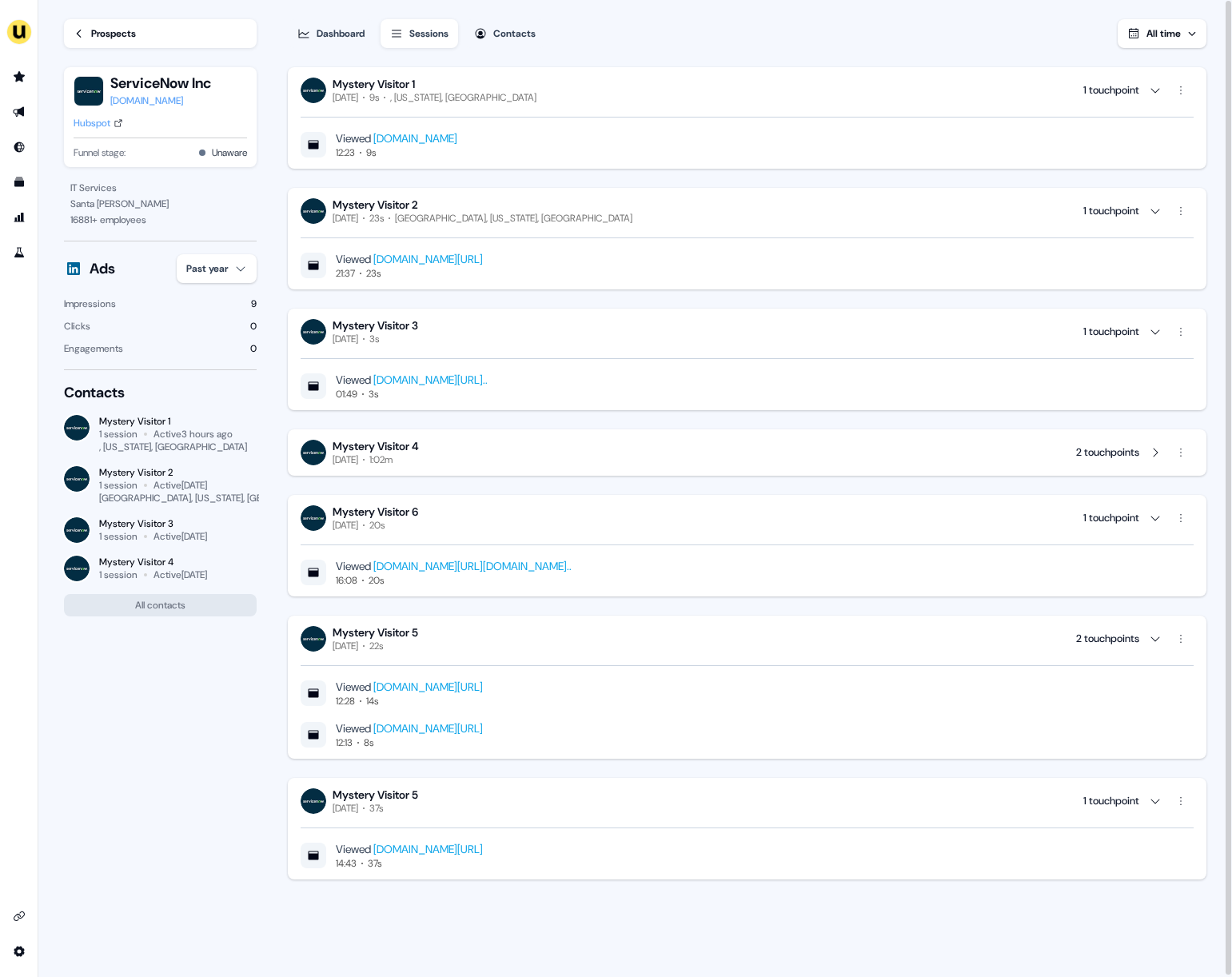
click at [535, 459] on div "Mystery Visitor 4 [DATE] 1:02m 2 touchpoints" at bounding box center [746, 453] width 893 height 28
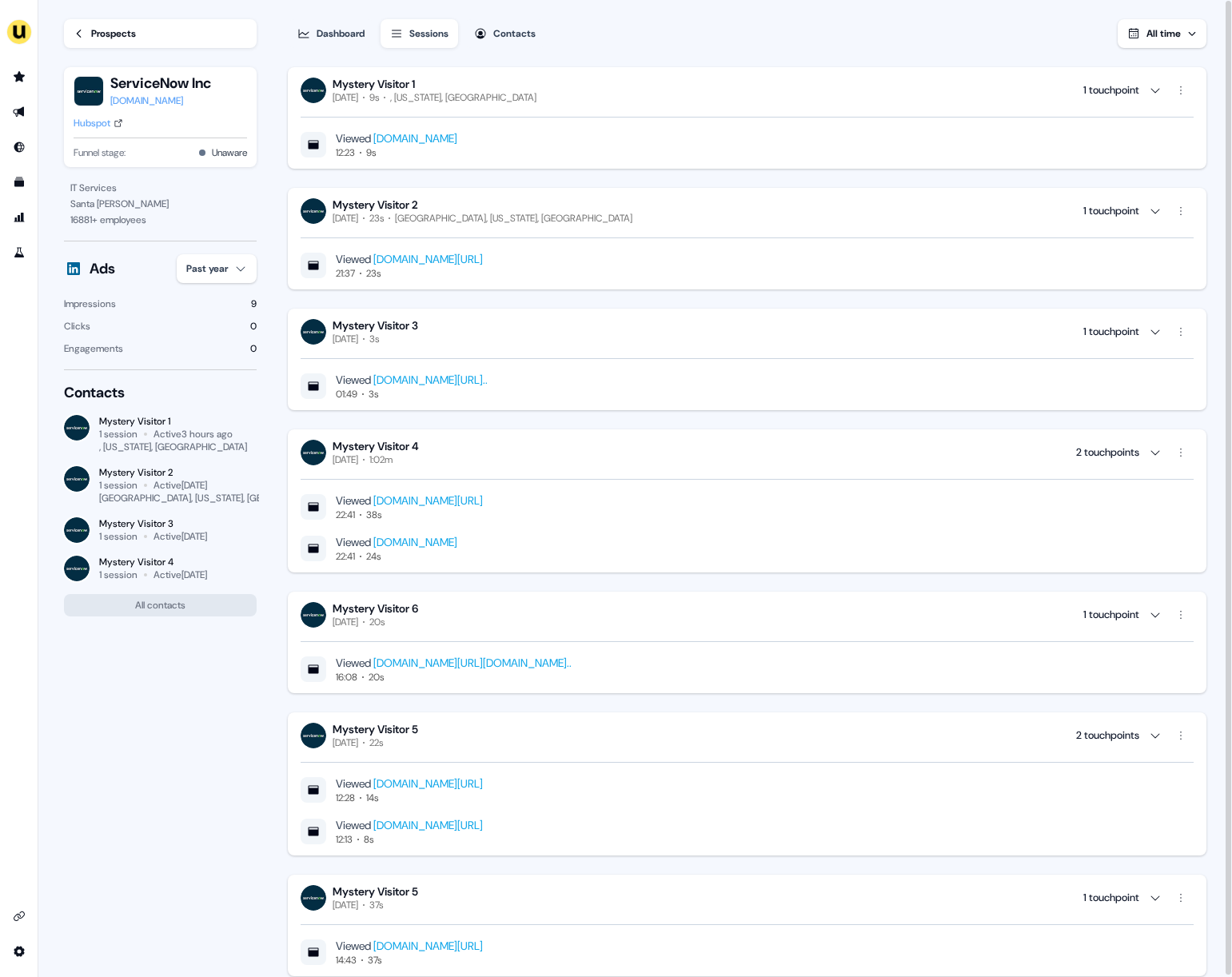
click at [138, 102] on div "[DOMAIN_NAME]" at bounding box center [160, 101] width 101 height 16
click at [107, 127] on div "Hubspot" at bounding box center [91, 123] width 37 height 16
click at [90, 40] on link "Prospects" at bounding box center [160, 33] width 193 height 28
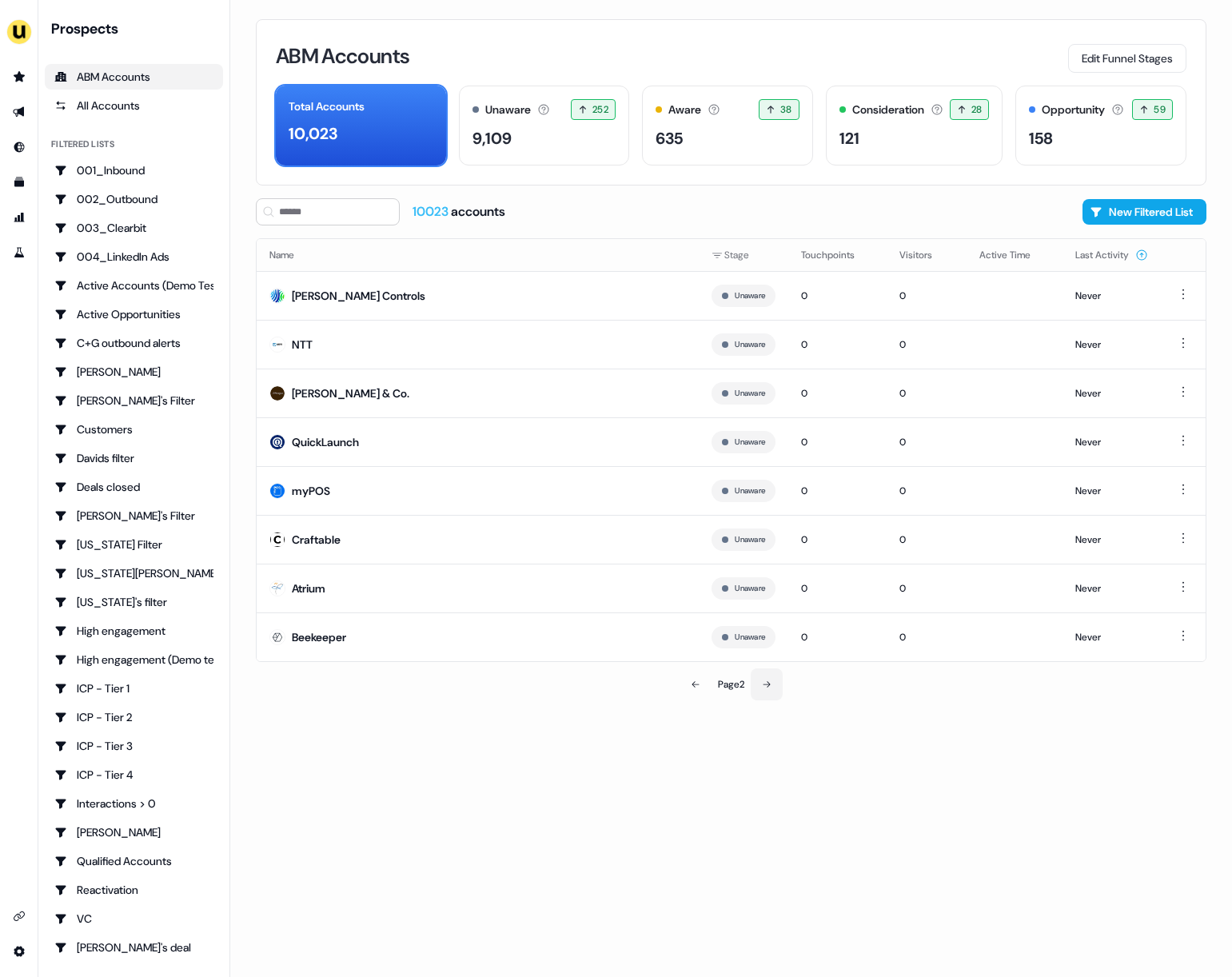
click at [773, 697] on button at bounding box center [766, 683] width 32 height 32
click at [703, 685] on button at bounding box center [694, 683] width 32 height 32
click at [703, 685] on button at bounding box center [695, 683] width 32 height 32
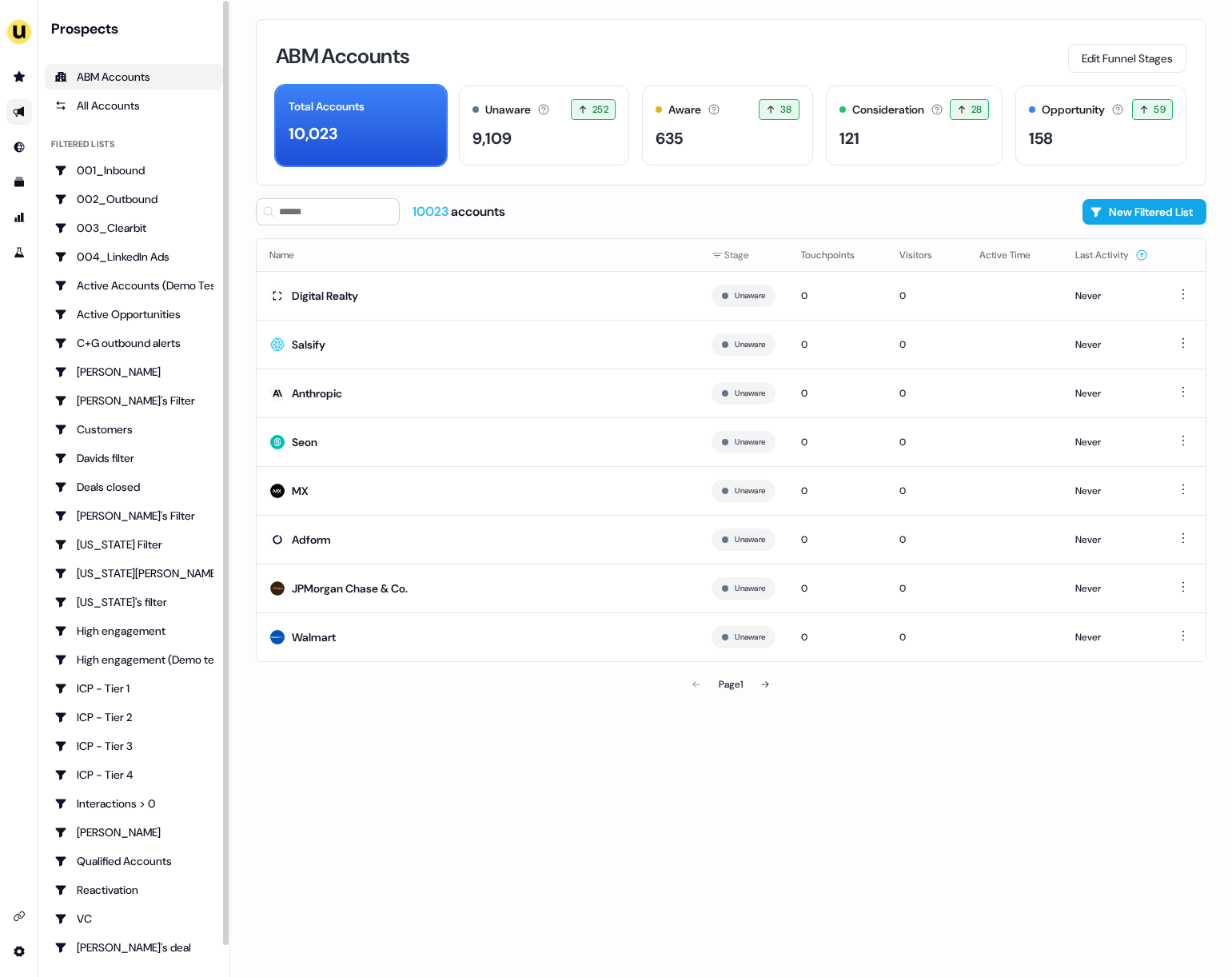
click at [19, 103] on link "Go to outbound experience" at bounding box center [19, 112] width 26 height 26
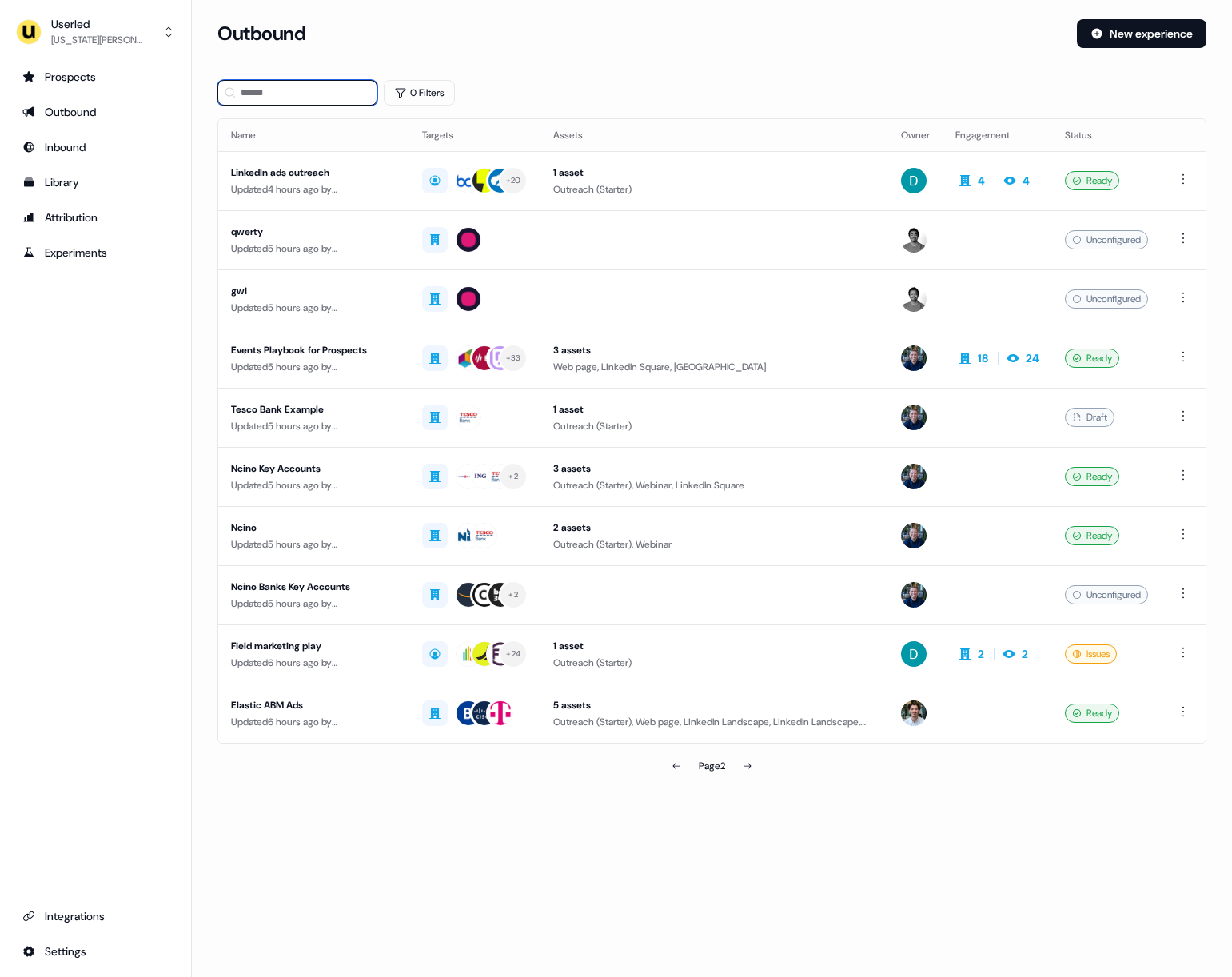
click at [256, 92] on input at bounding box center [298, 93] width 160 height 26
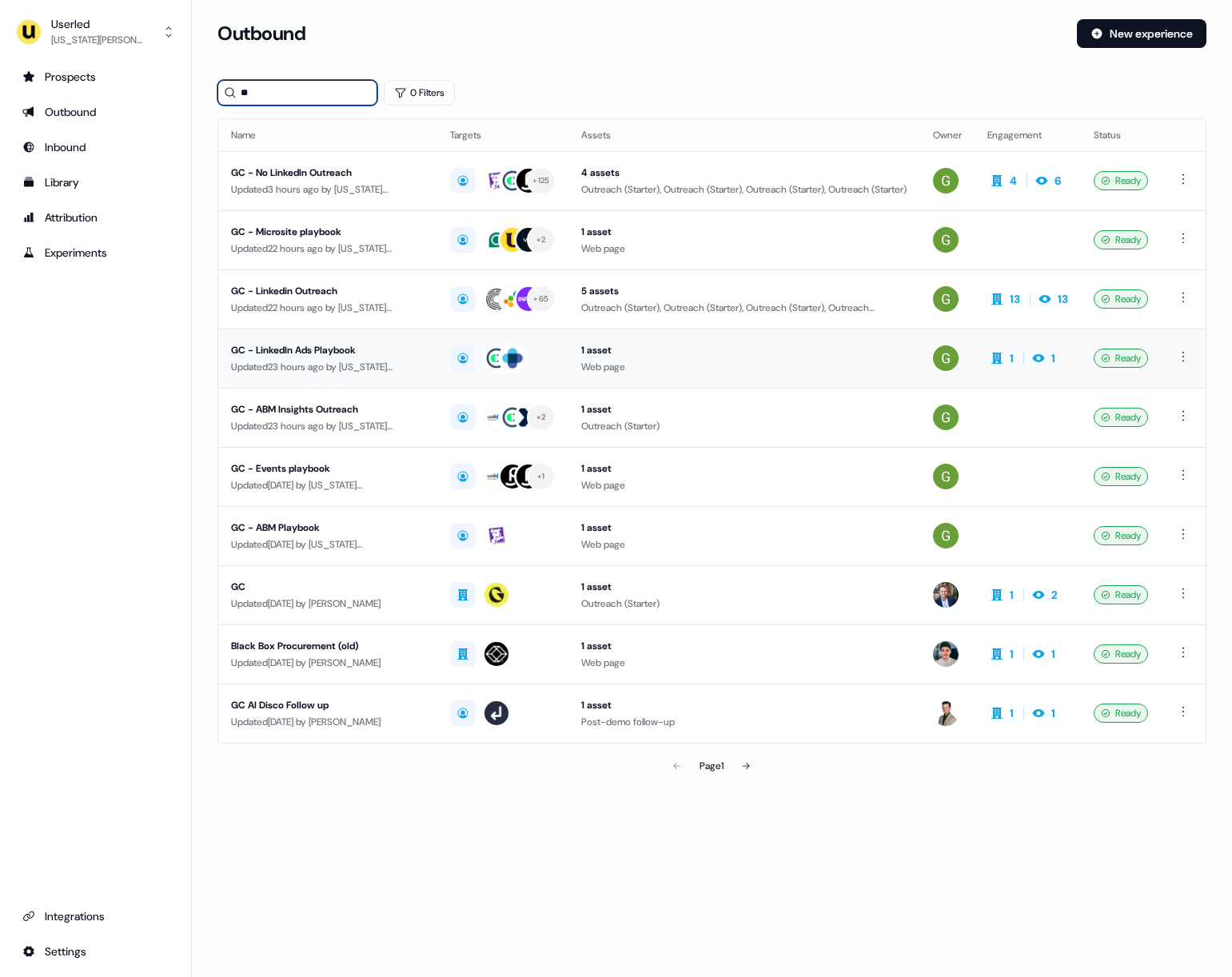
type input "**"
click at [276, 356] on div "GC - LinkedIn Ads Playbook" at bounding box center [327, 349] width 194 height 16
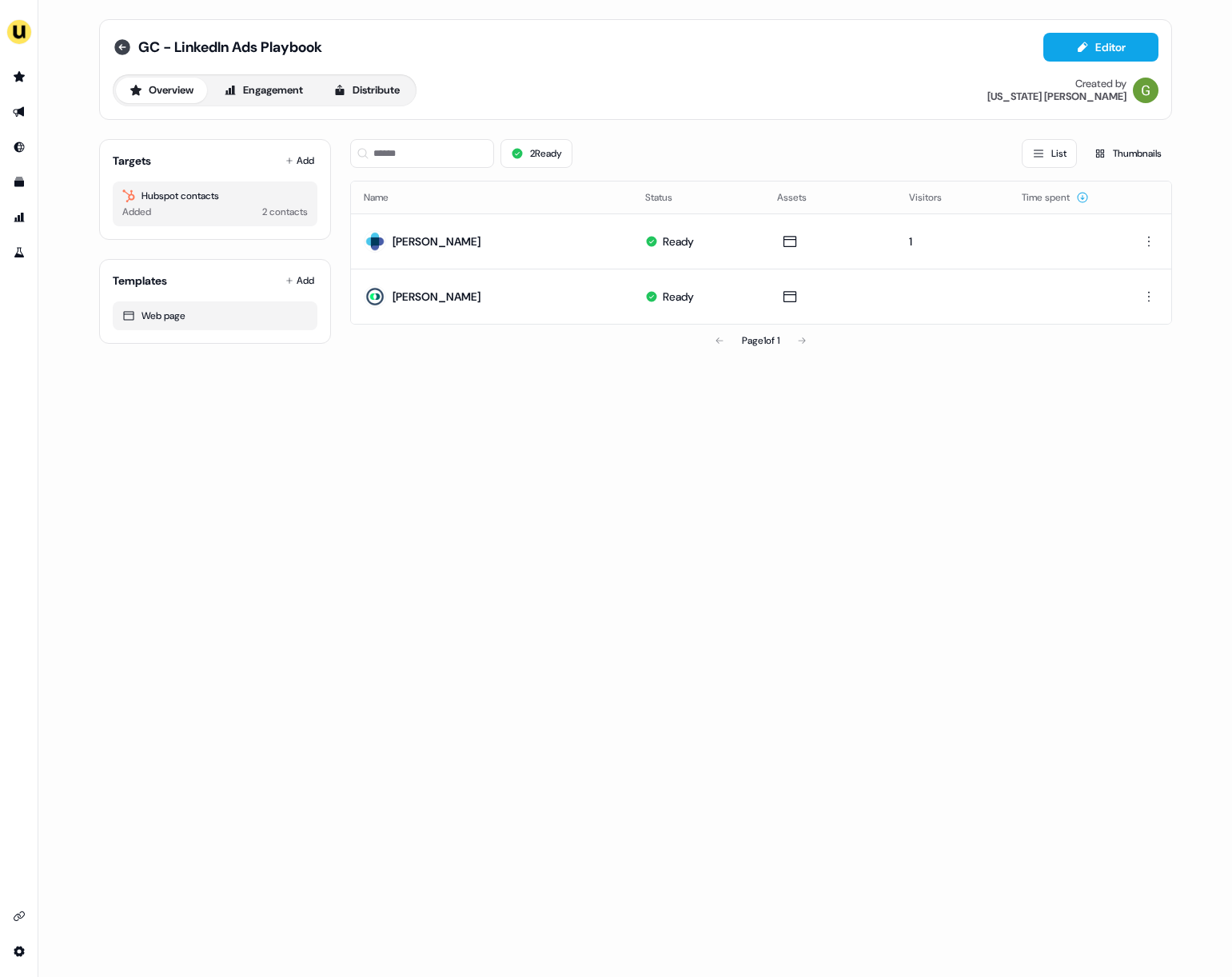
click at [125, 45] on icon at bounding box center [122, 47] width 16 height 16
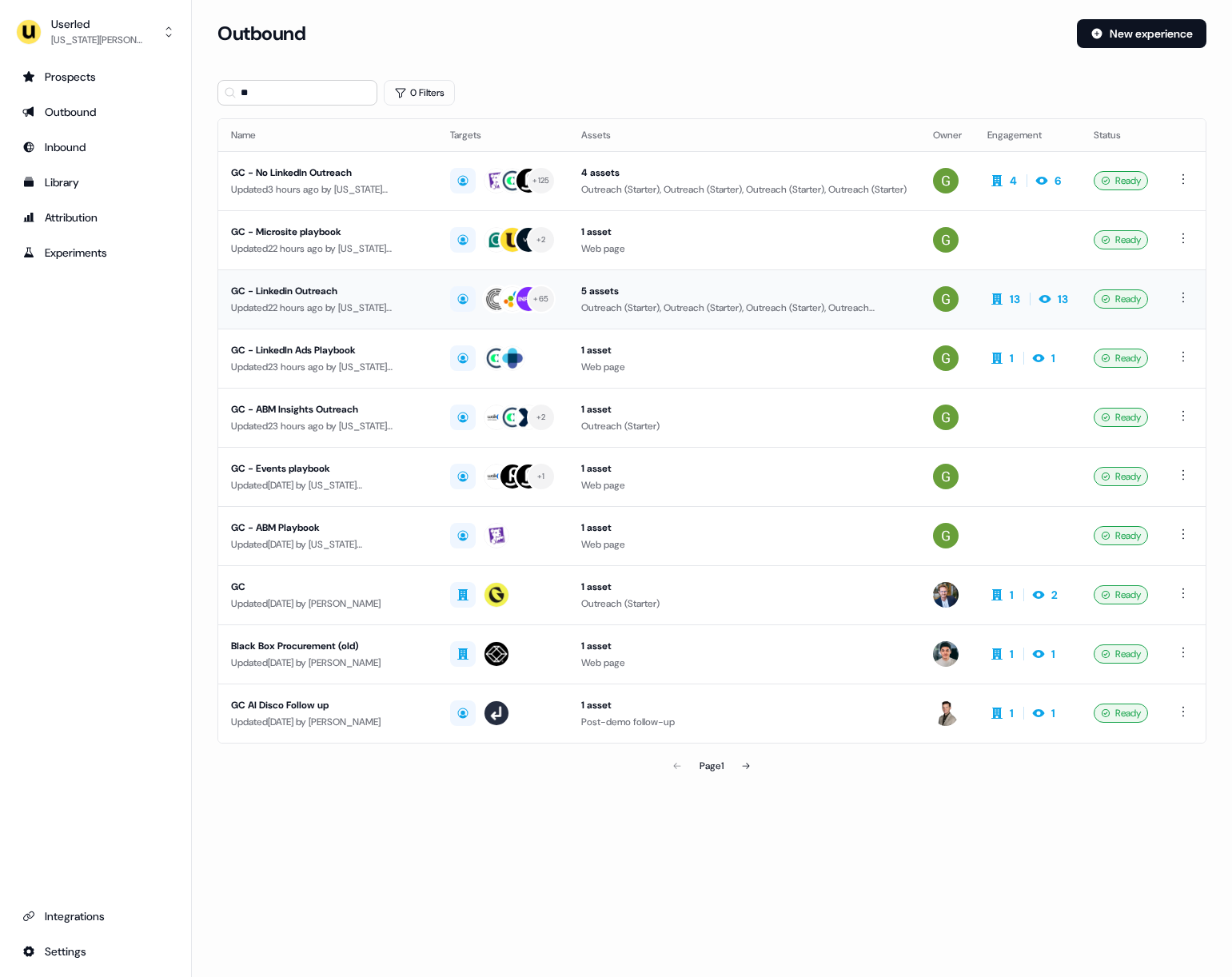
click at [278, 301] on div "Updated 22 hours ago by [US_STATE][PERSON_NAME]" at bounding box center [327, 307] width 194 height 16
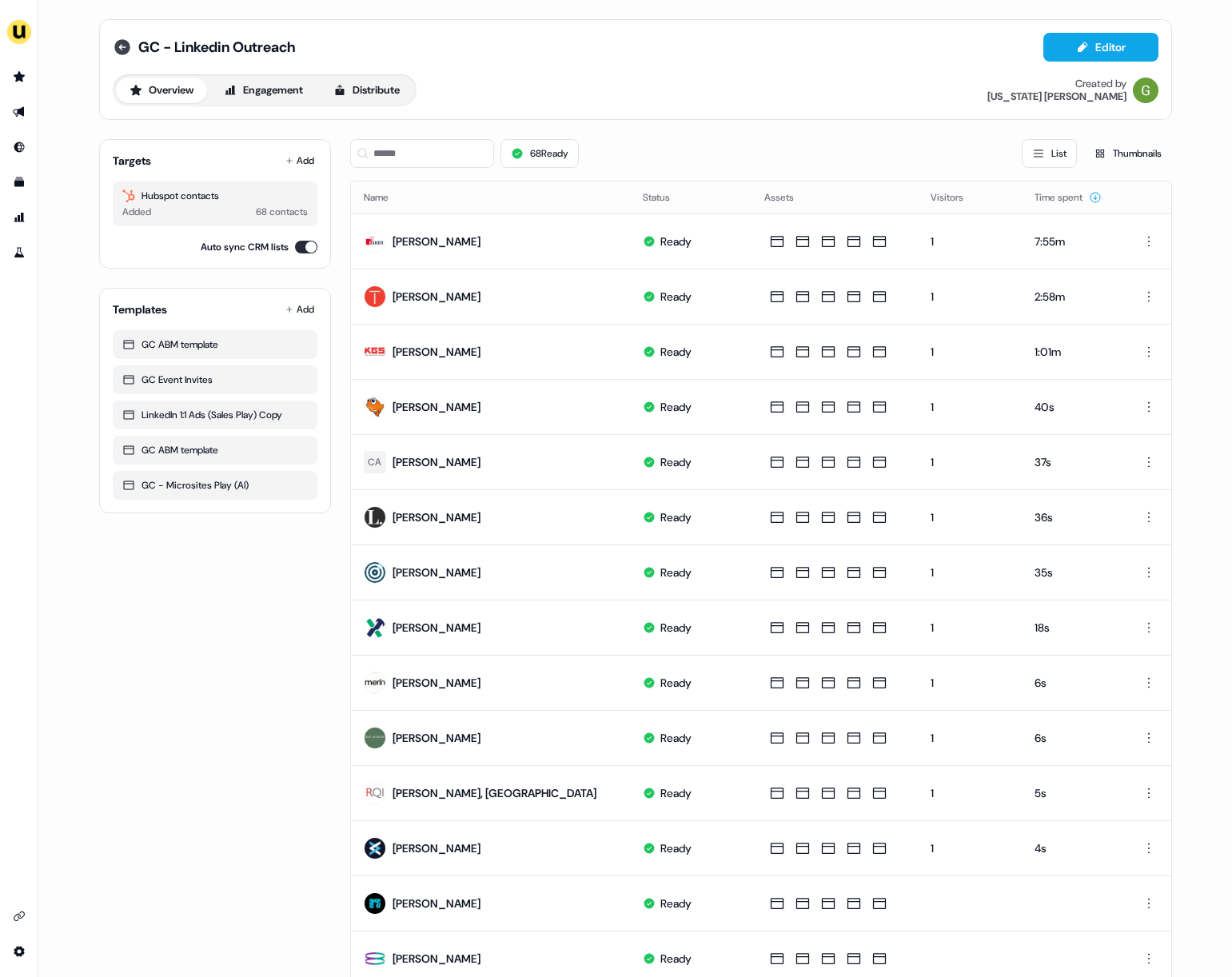
click at [121, 43] on icon at bounding box center [122, 47] width 16 height 16
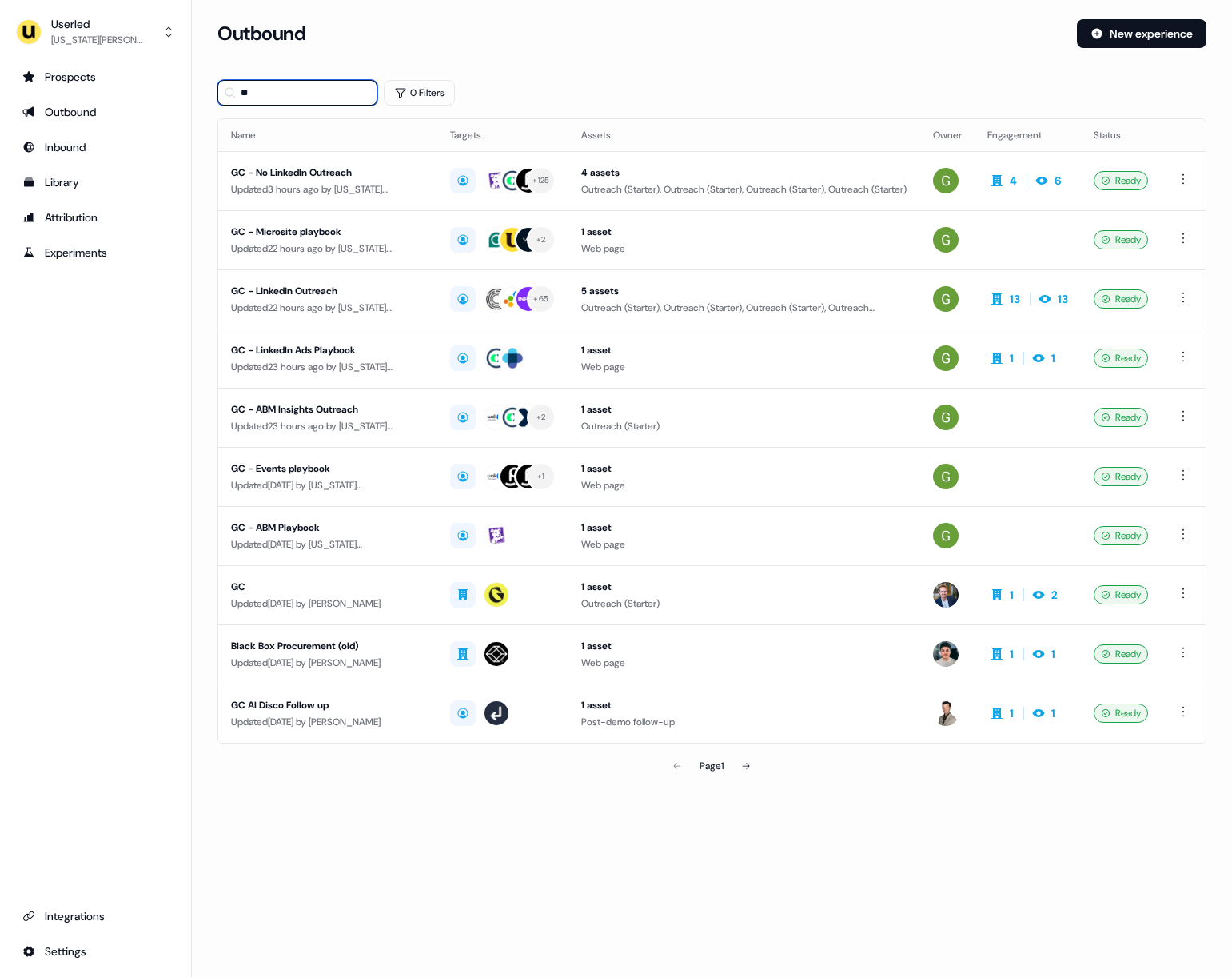
click at [303, 92] on input "**" at bounding box center [298, 93] width 160 height 26
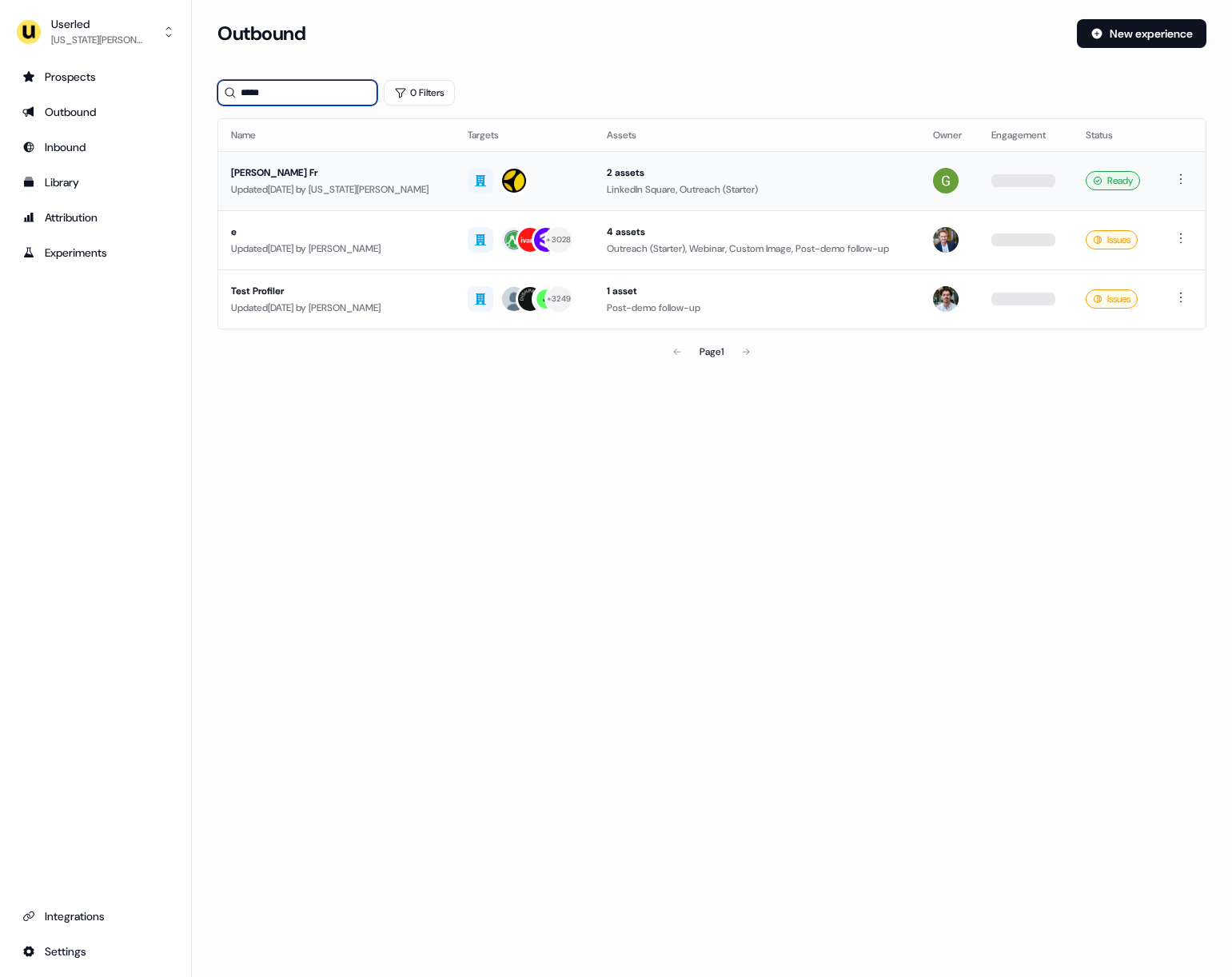
type input "*****"
click at [342, 193] on div "Updated [DATE] by [US_STATE][PERSON_NAME]" at bounding box center [336, 189] width 211 height 16
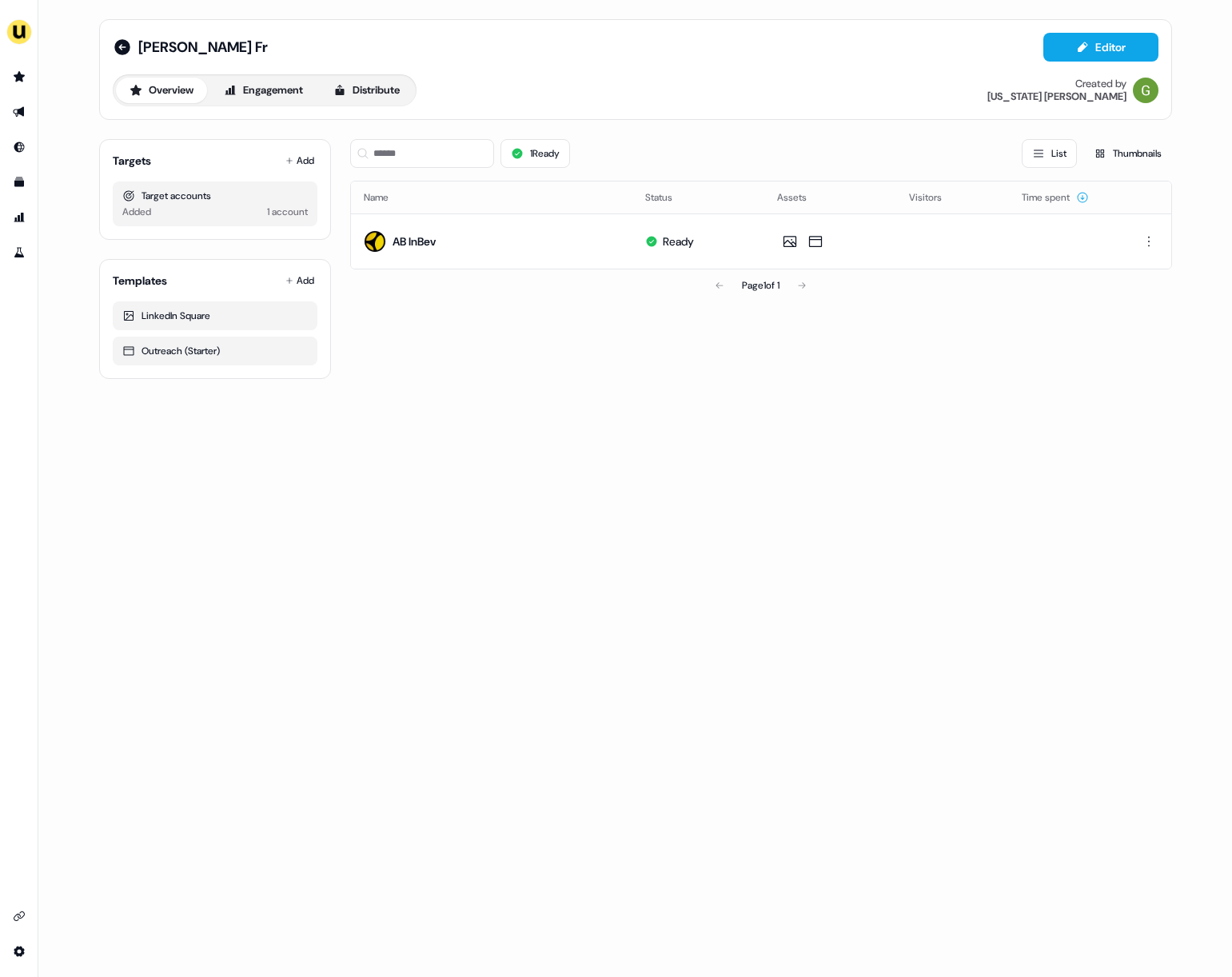
click at [554, 449] on div "[PERSON_NAME] Fr Editor Overview Engagement Distribute Created by [US_STATE][PE…" at bounding box center [635, 488] width 1193 height 977
click at [22, 176] on icon "Go to templates" at bounding box center [19, 182] width 13 height 13
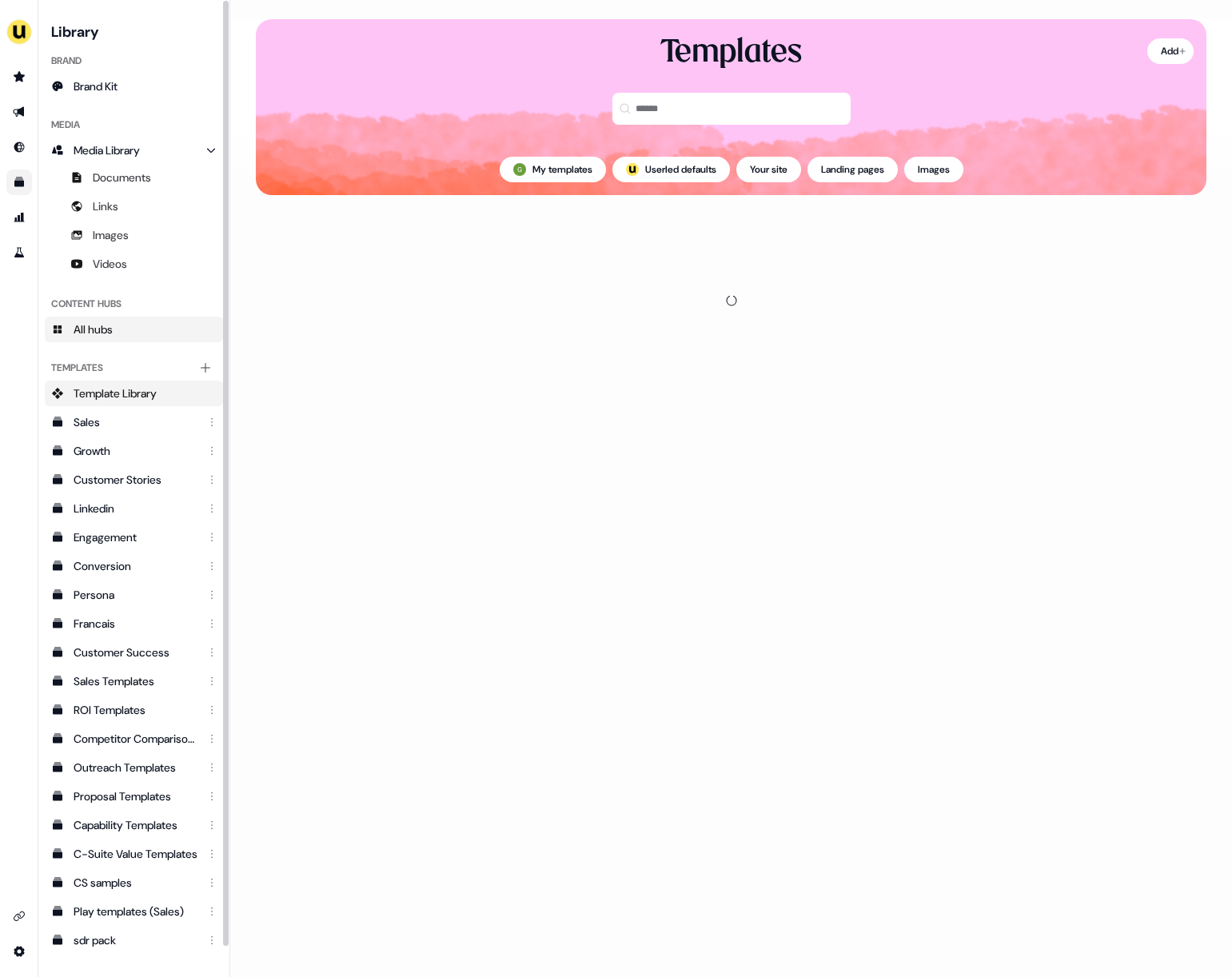
click at [110, 332] on span "All hubs" at bounding box center [93, 329] width 40 height 16
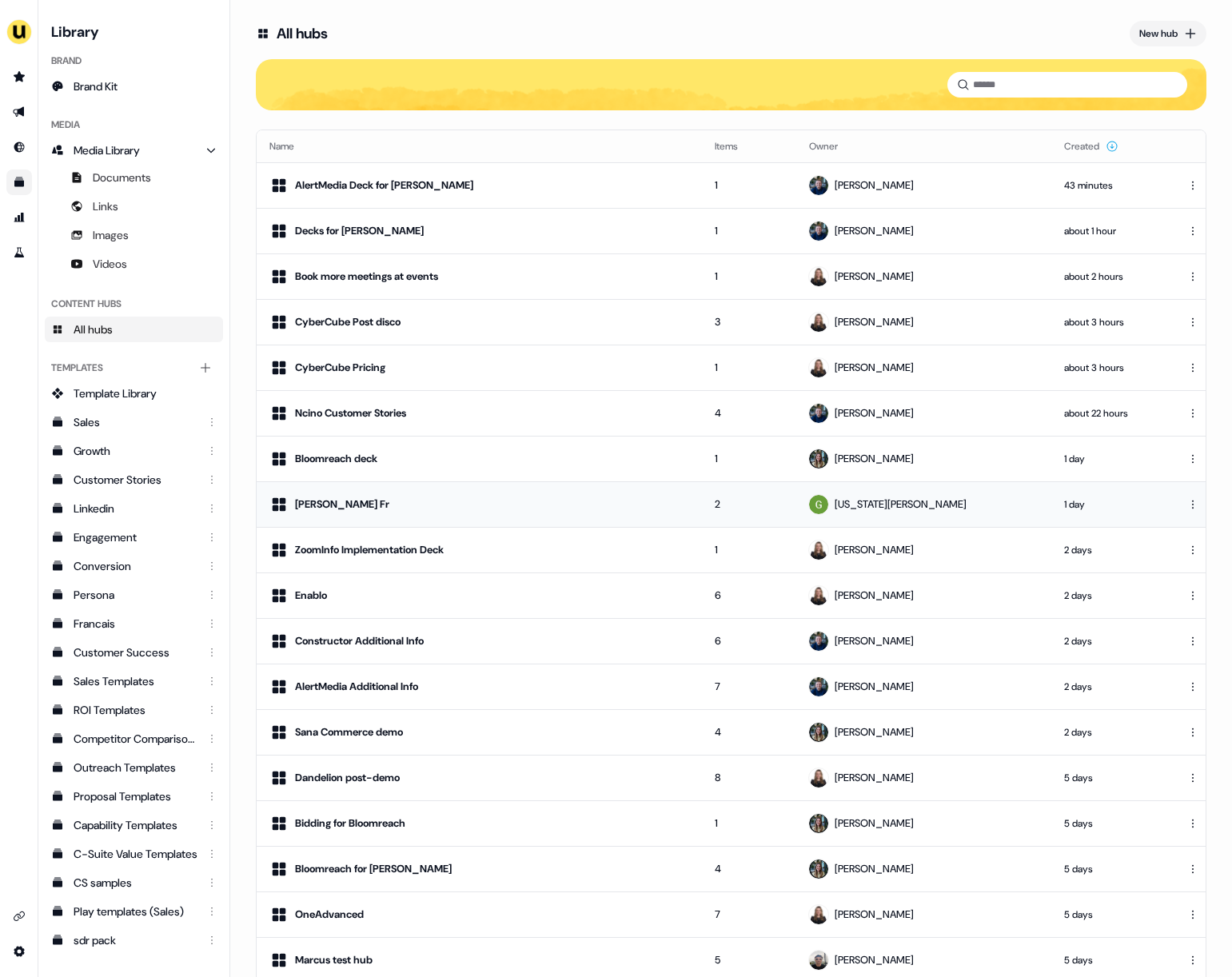
click at [351, 504] on div "[PERSON_NAME] Fr" at bounding box center [480, 504] width 420 height 19
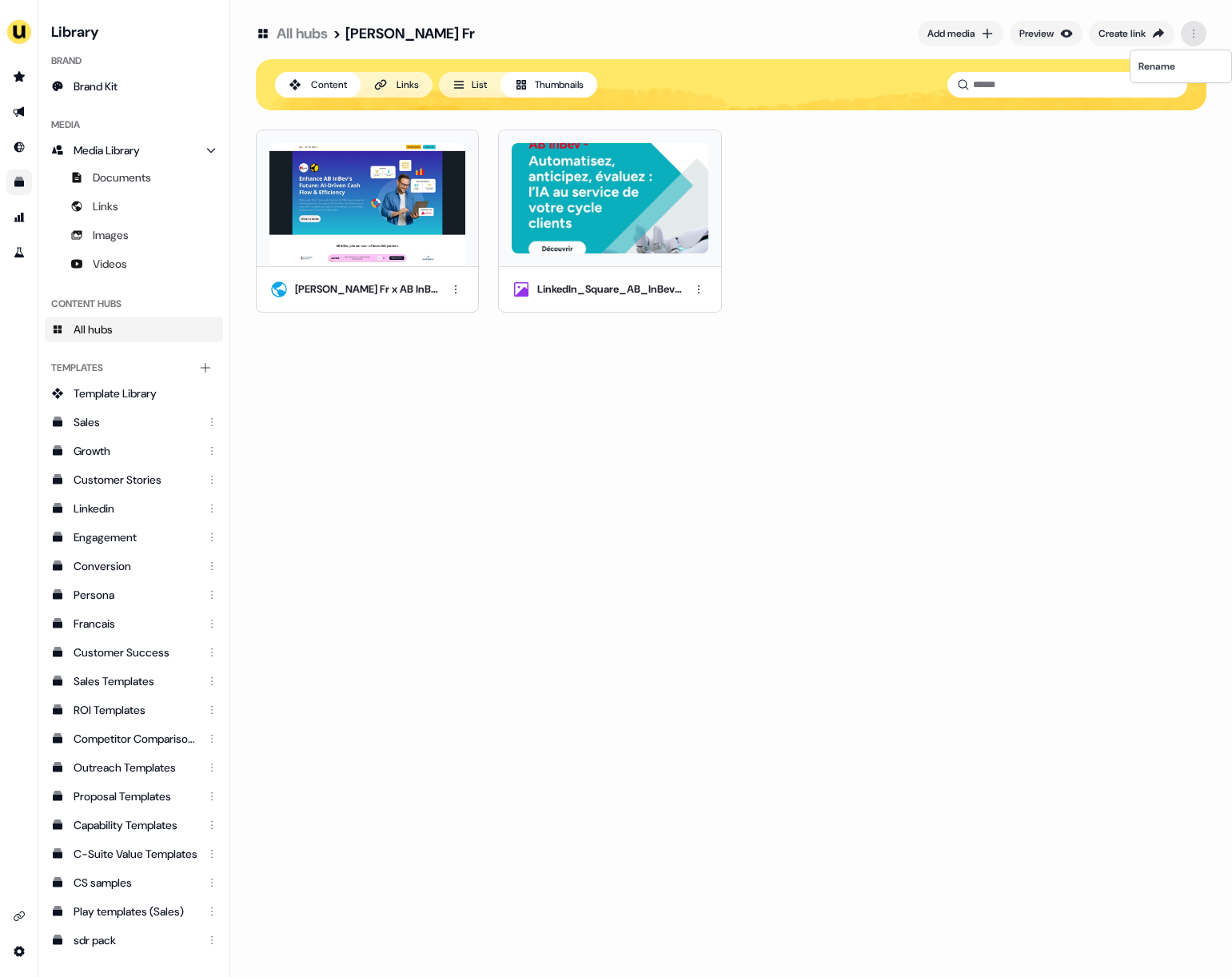
click at [1192, 40] on html "For the best experience switch devices to a bigger screen. Go to [DOMAIN_NAME] …" at bounding box center [616, 488] width 1232 height 977
click at [1125, 28] on div "Create link" at bounding box center [1122, 34] width 47 height 16
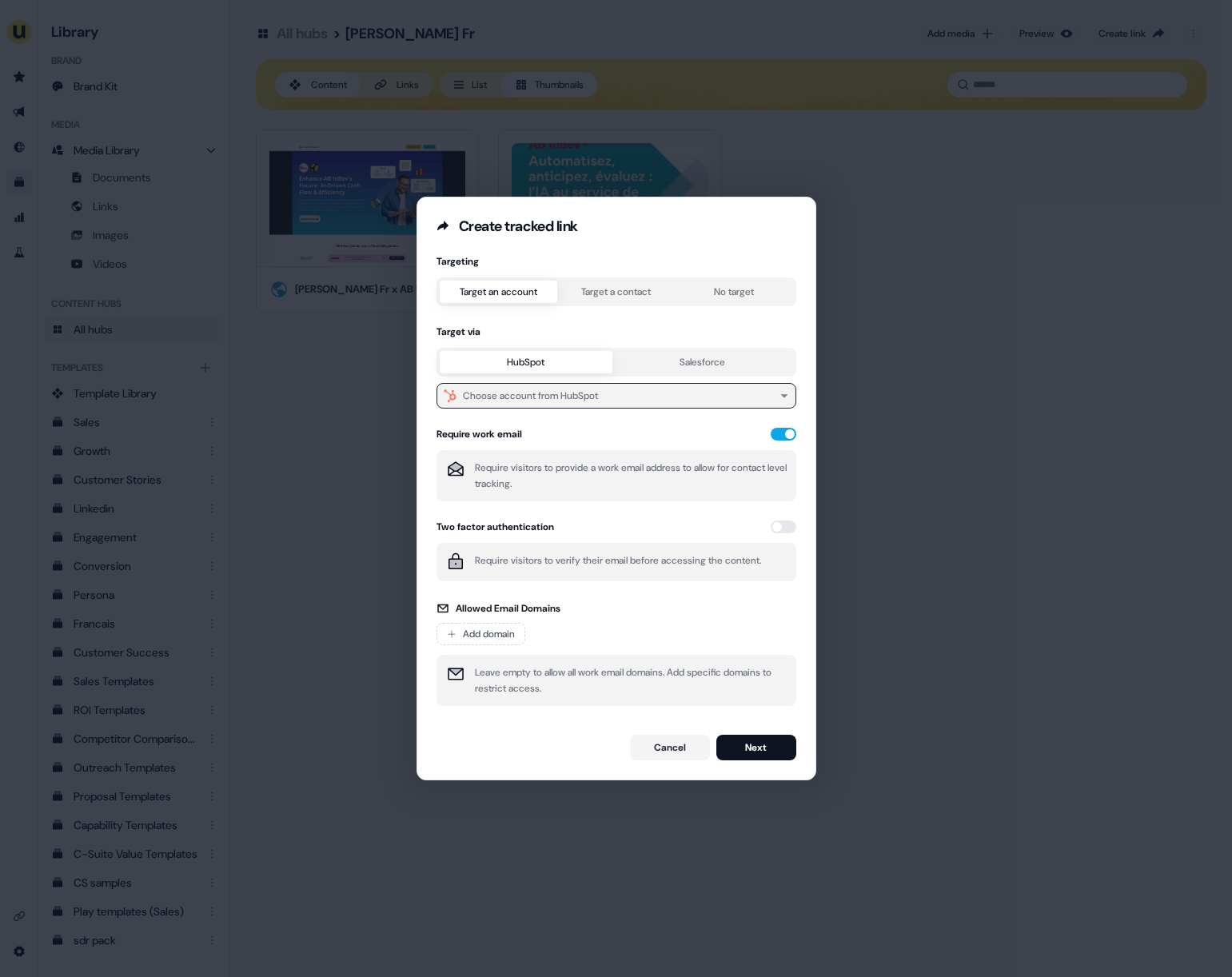
click at [560, 398] on div "Choose account from HubSpot" at bounding box center [530, 395] width 135 height 16
type input "*****"
click at [526, 460] on div "[PERSON_NAME] France" at bounding box center [614, 458] width 346 height 26
click at [590, 298] on div "Targeting Target an account Target a contact No target Target via HubSpot Sales…" at bounding box center [616, 485] width 360 height 461
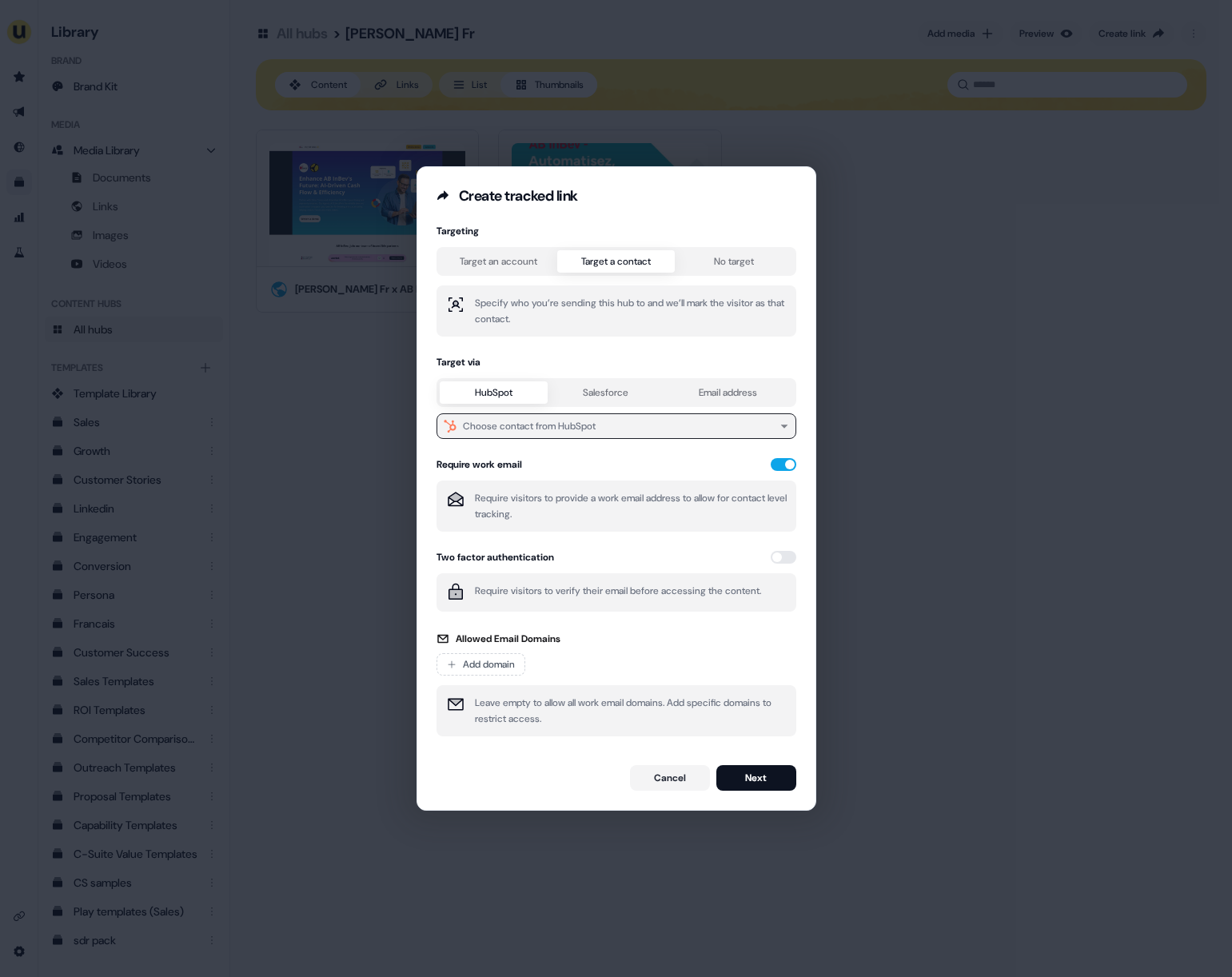
click at [546, 431] on div "Choose contact from HubSpot" at bounding box center [529, 426] width 133 height 16
type input "********"
click at [542, 489] on div "[PERSON_NAME]" at bounding box center [614, 489] width 346 height 26
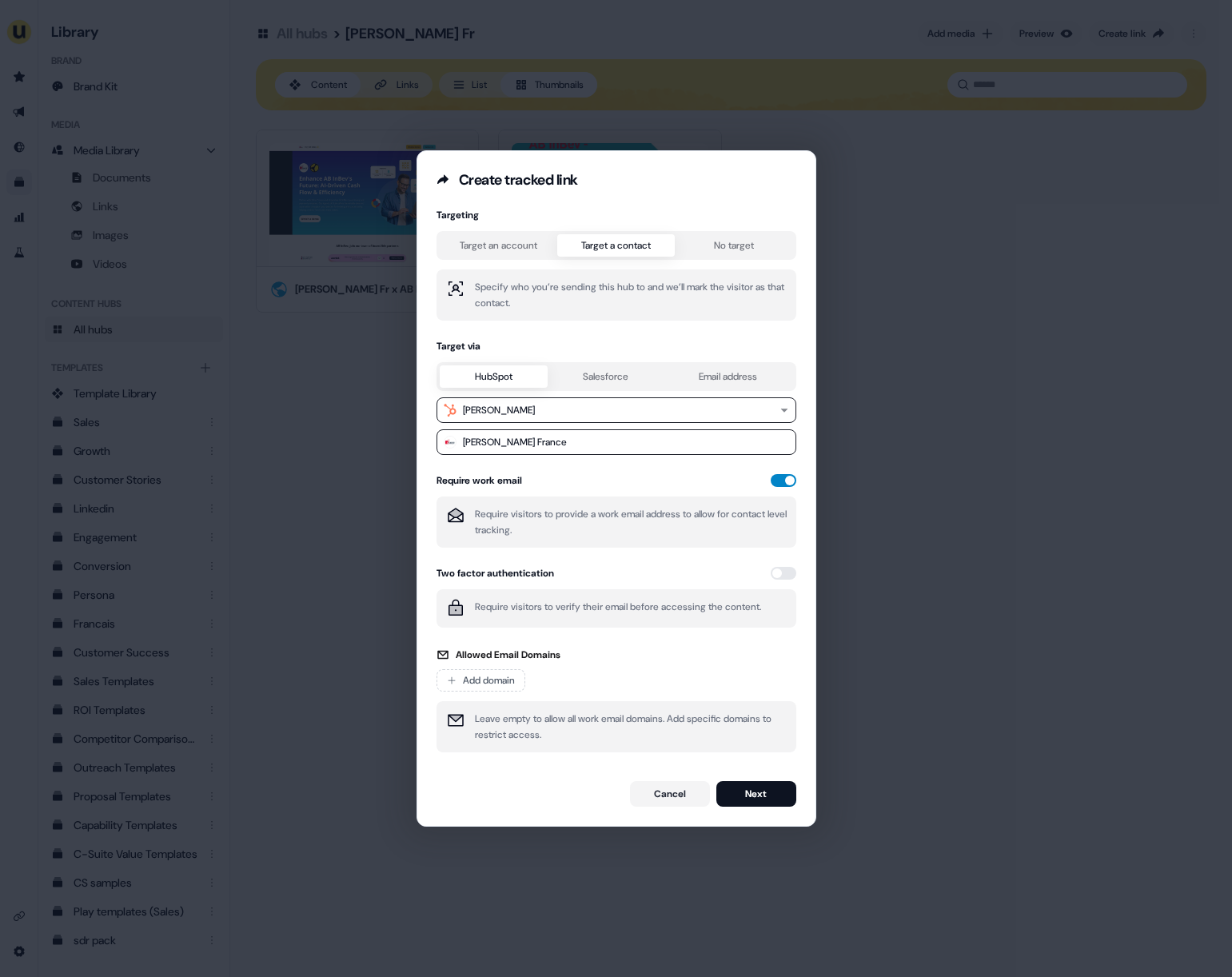
click at [772, 479] on button "button" at bounding box center [783, 480] width 26 height 13
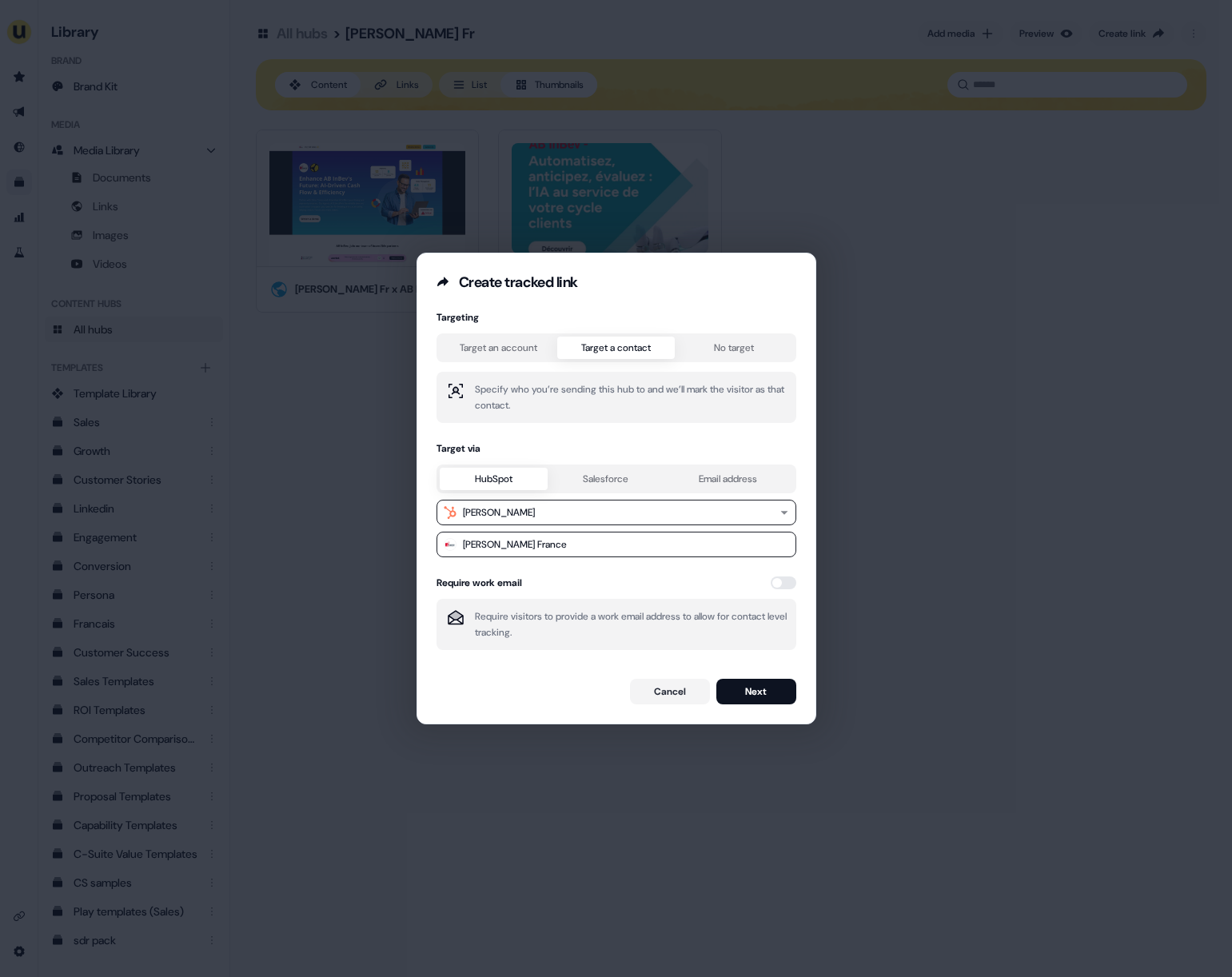
click at [746, 706] on span at bounding box center [613, 714] width 392 height 19
click at [739, 693] on button "Next" at bounding box center [756, 691] width 80 height 26
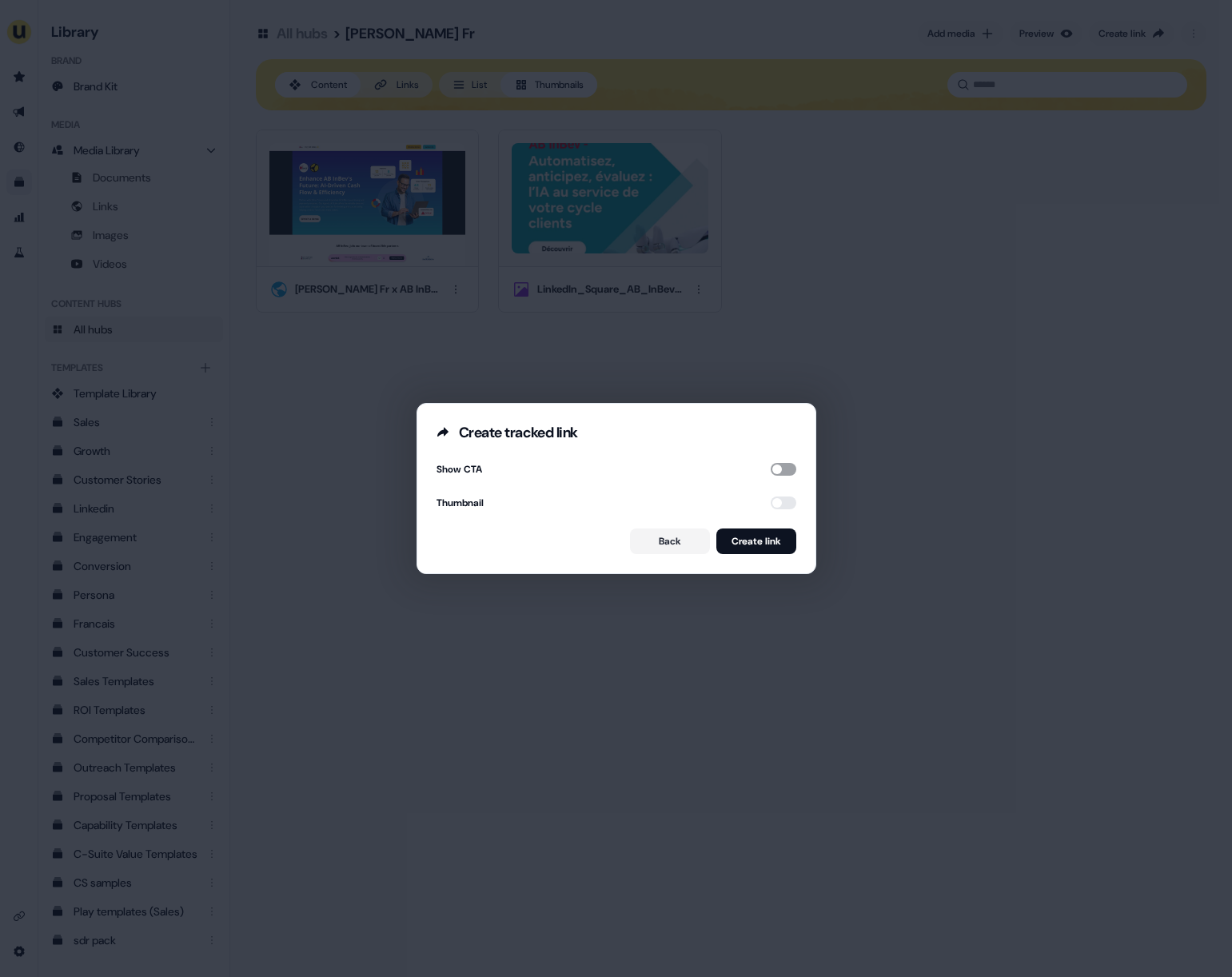
click at [771, 474] on button "button" at bounding box center [783, 469] width 26 height 13
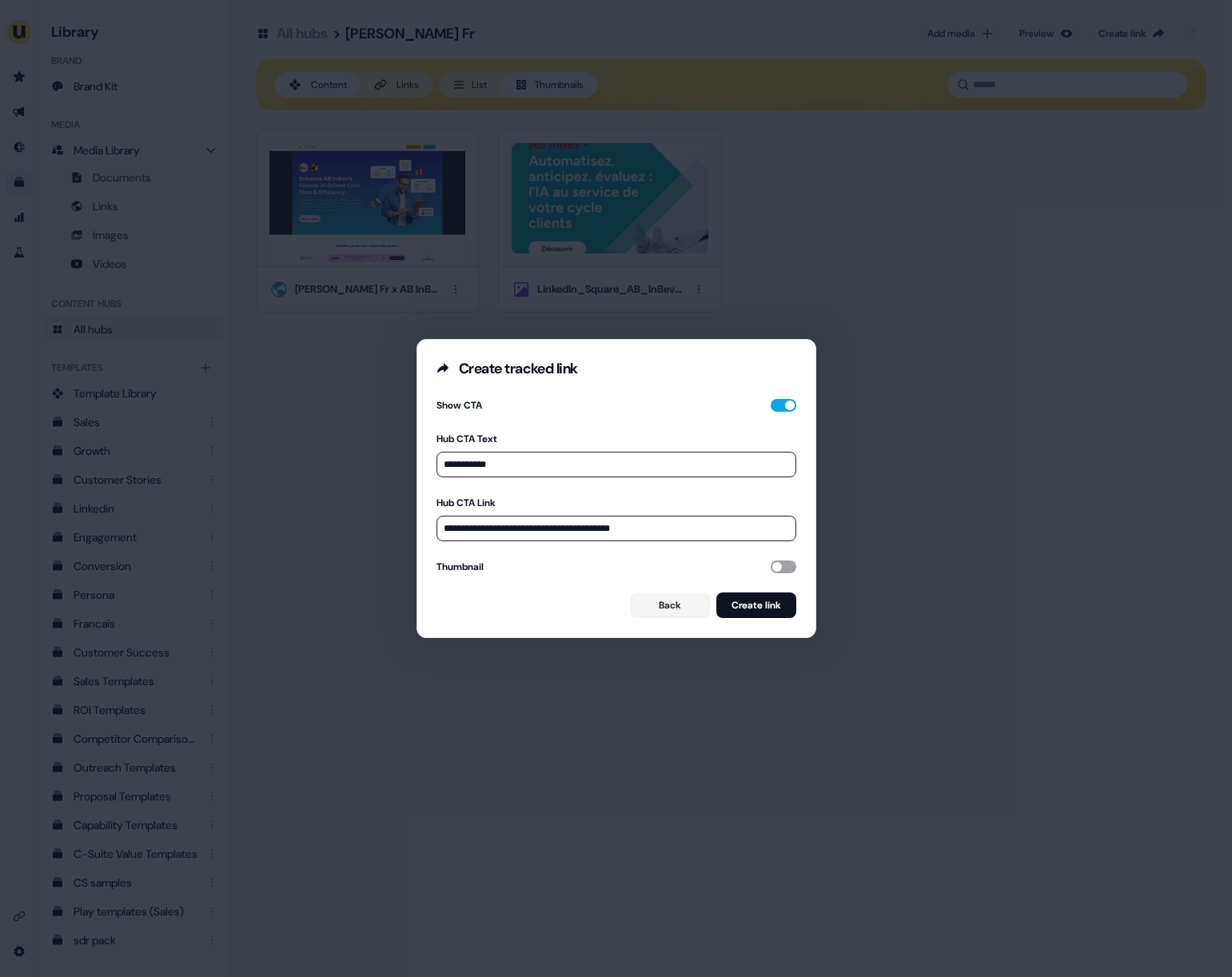
click at [780, 567] on button "button" at bounding box center [783, 566] width 26 height 13
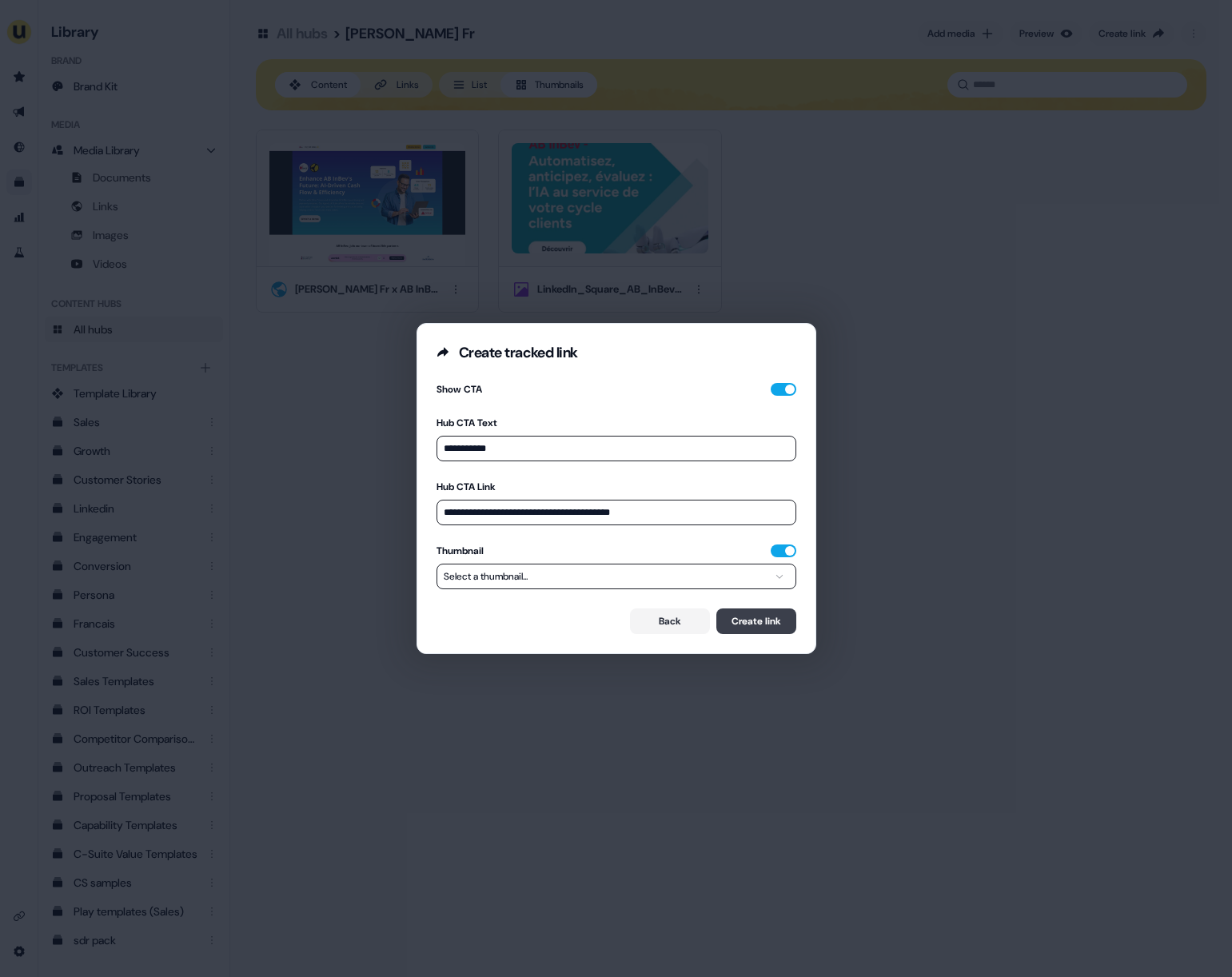
click at [761, 615] on button "Create link" at bounding box center [756, 621] width 80 height 26
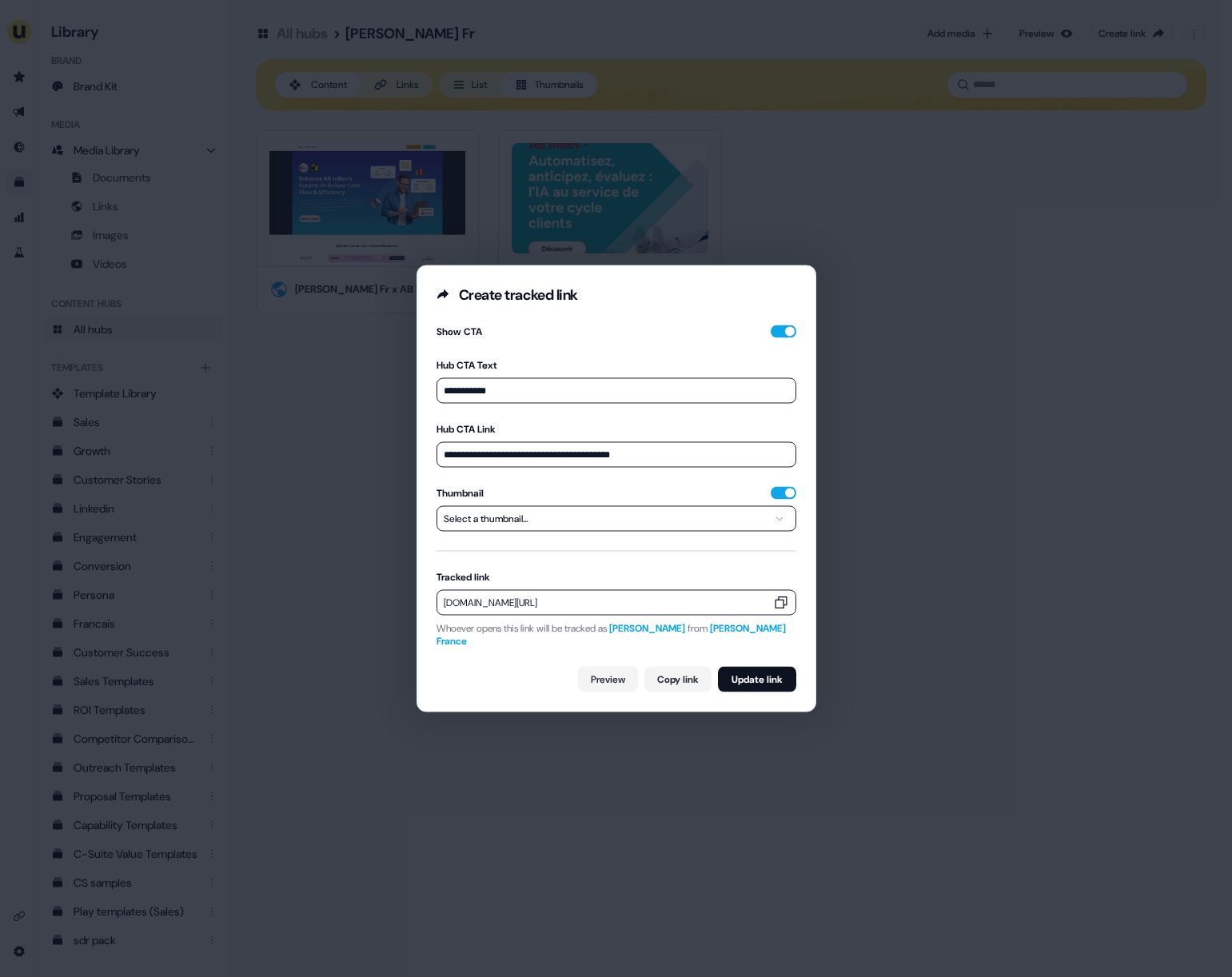
click at [734, 532] on button "Select a thumbnail..." at bounding box center [616, 519] width 360 height 26
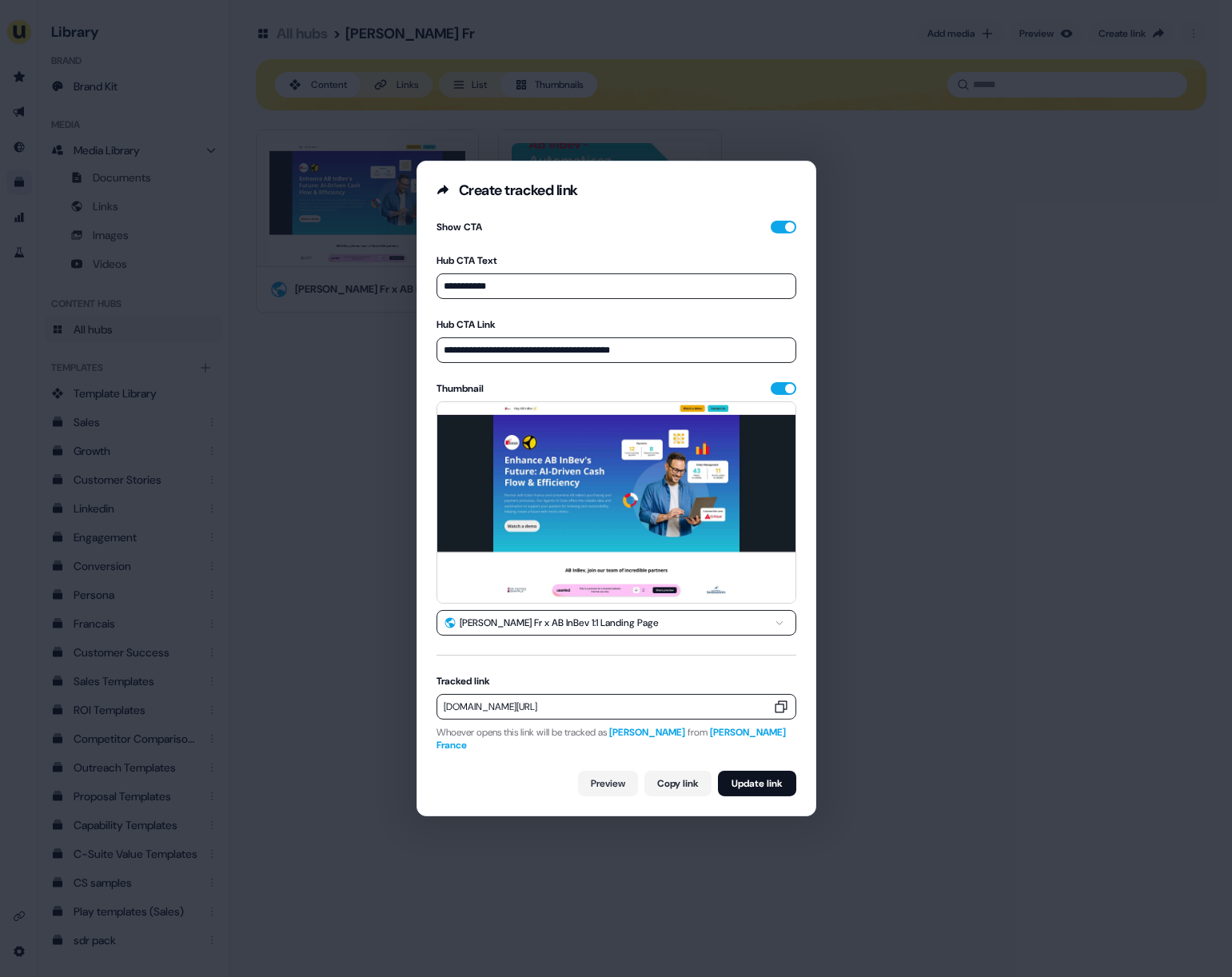
click at [778, 711] on icon "button" at bounding box center [781, 707] width 16 height 16
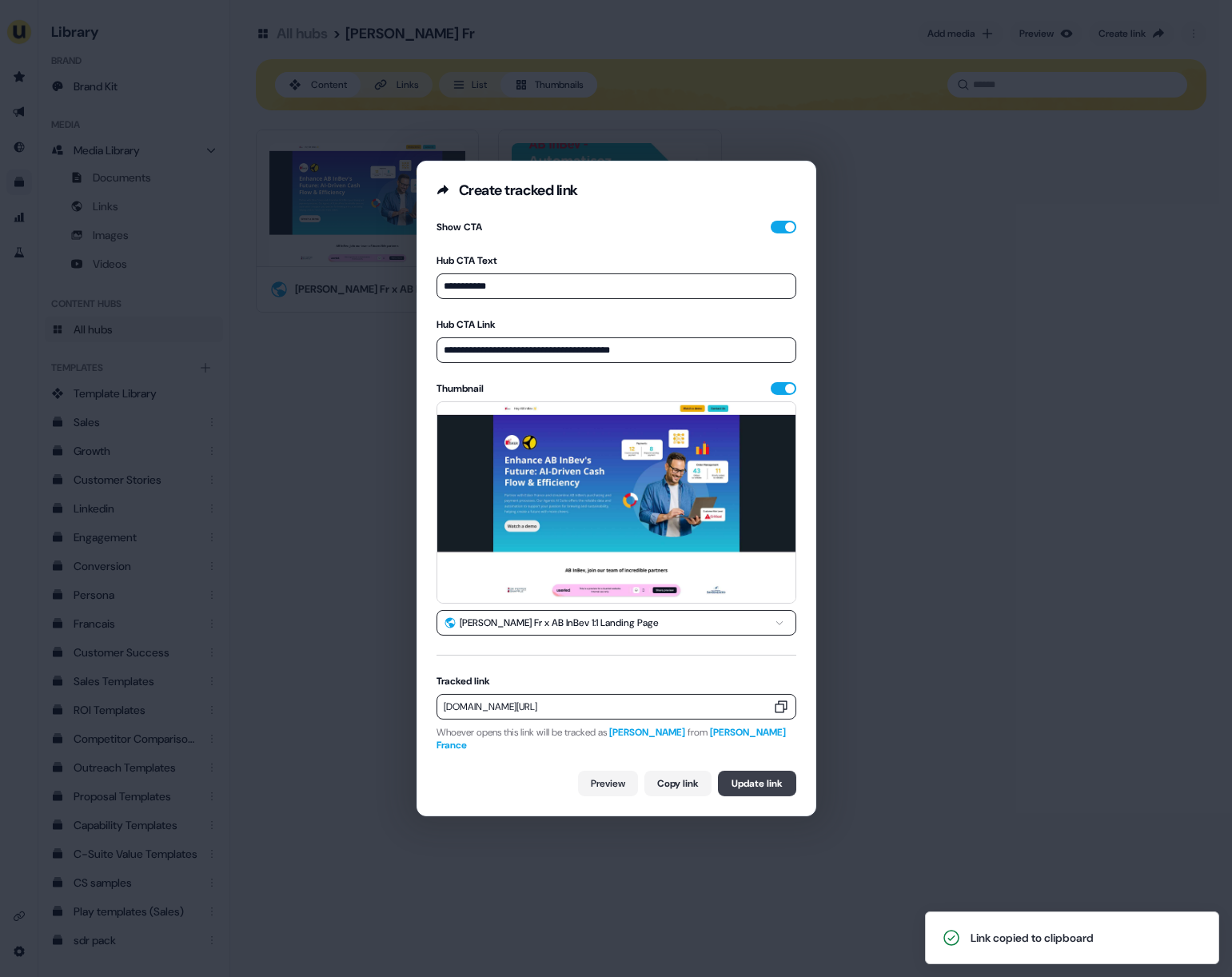
click at [730, 774] on button "Update link" at bounding box center [757, 783] width 78 height 26
click at [773, 714] on icon "button" at bounding box center [781, 707] width 16 height 16
click at [709, 850] on div "**********" at bounding box center [616, 488] width 1232 height 977
